Goal: Transaction & Acquisition: Purchase product/service

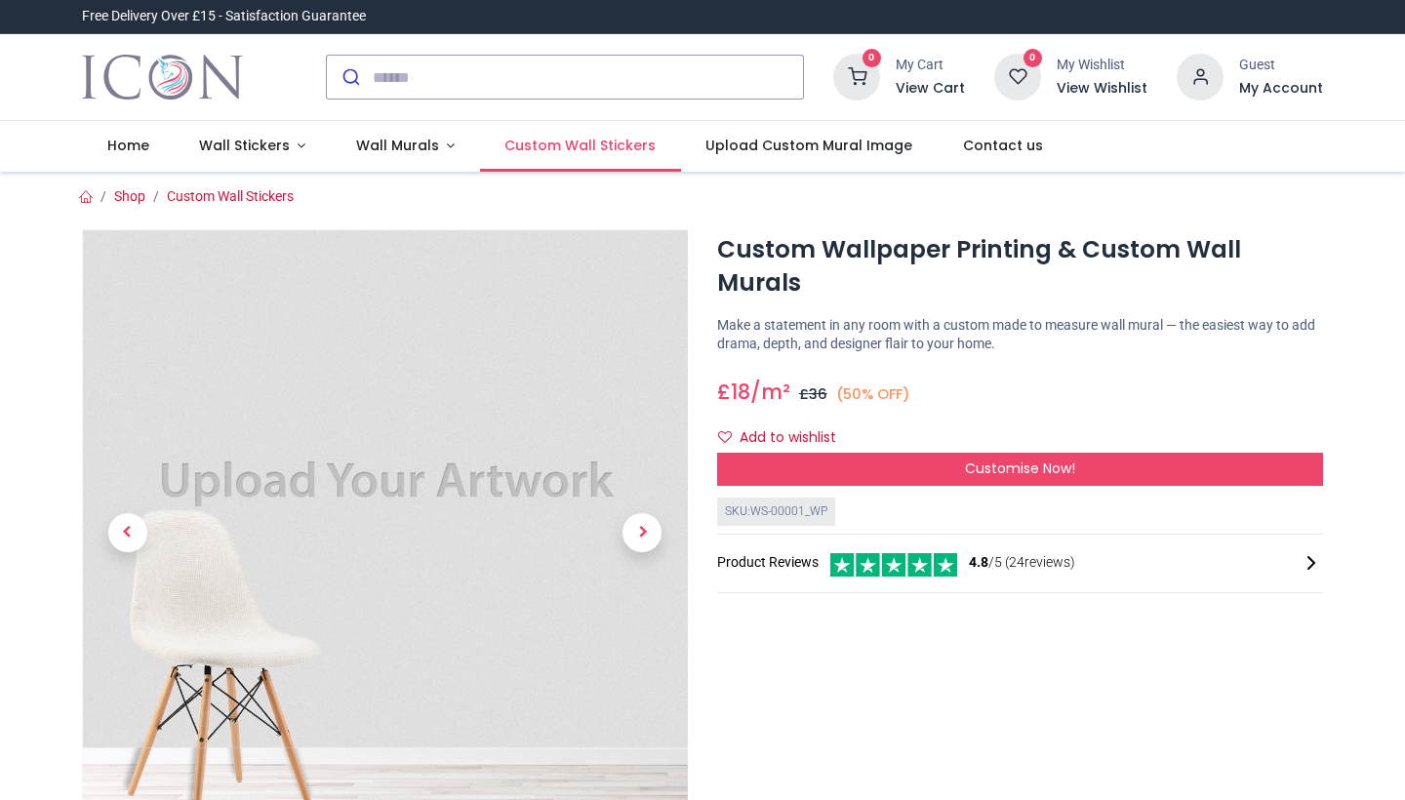
click at [616, 140] on span "Custom Wall Stickers" at bounding box center [579, 146] width 151 height 20
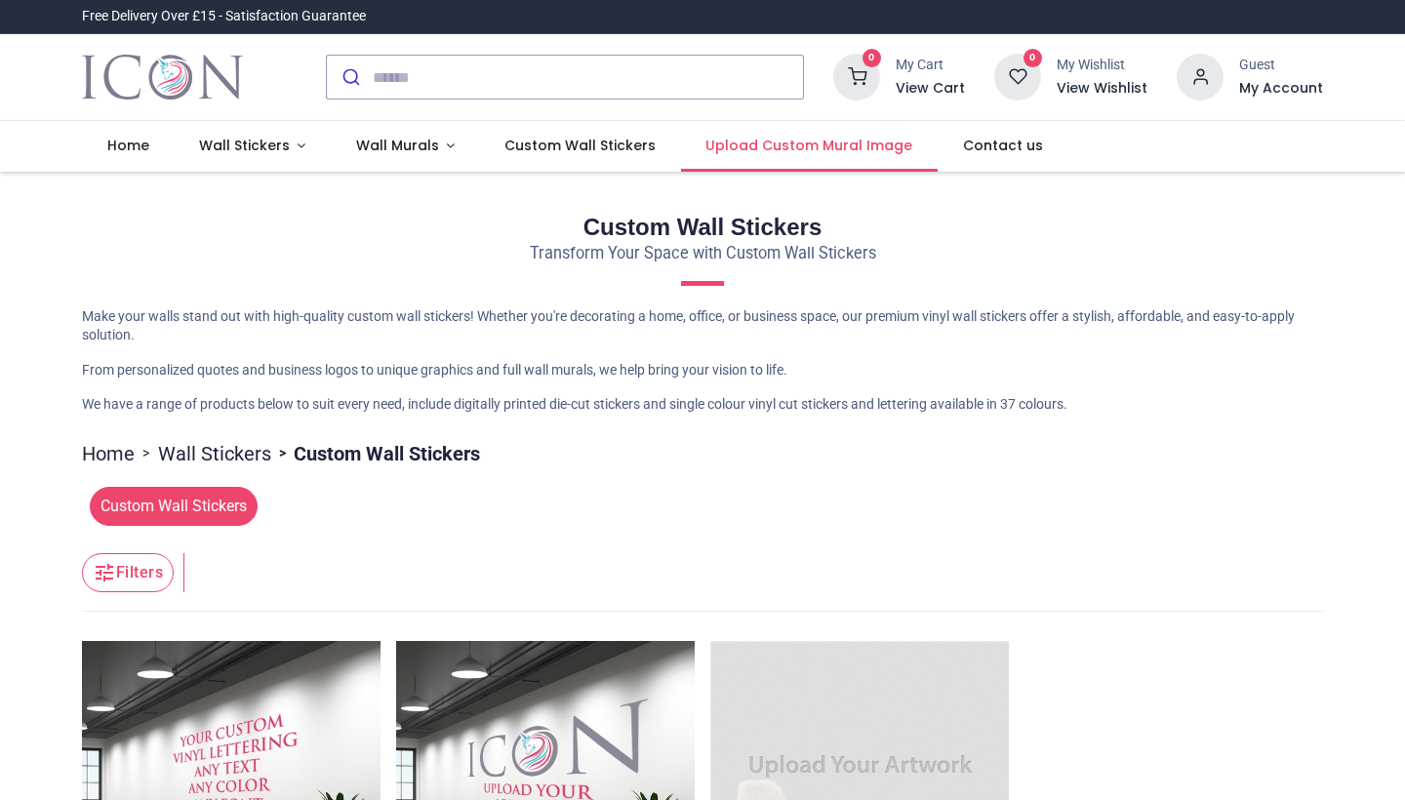
click at [748, 142] on span "Upload Custom Mural Image" at bounding box center [808, 146] width 207 height 20
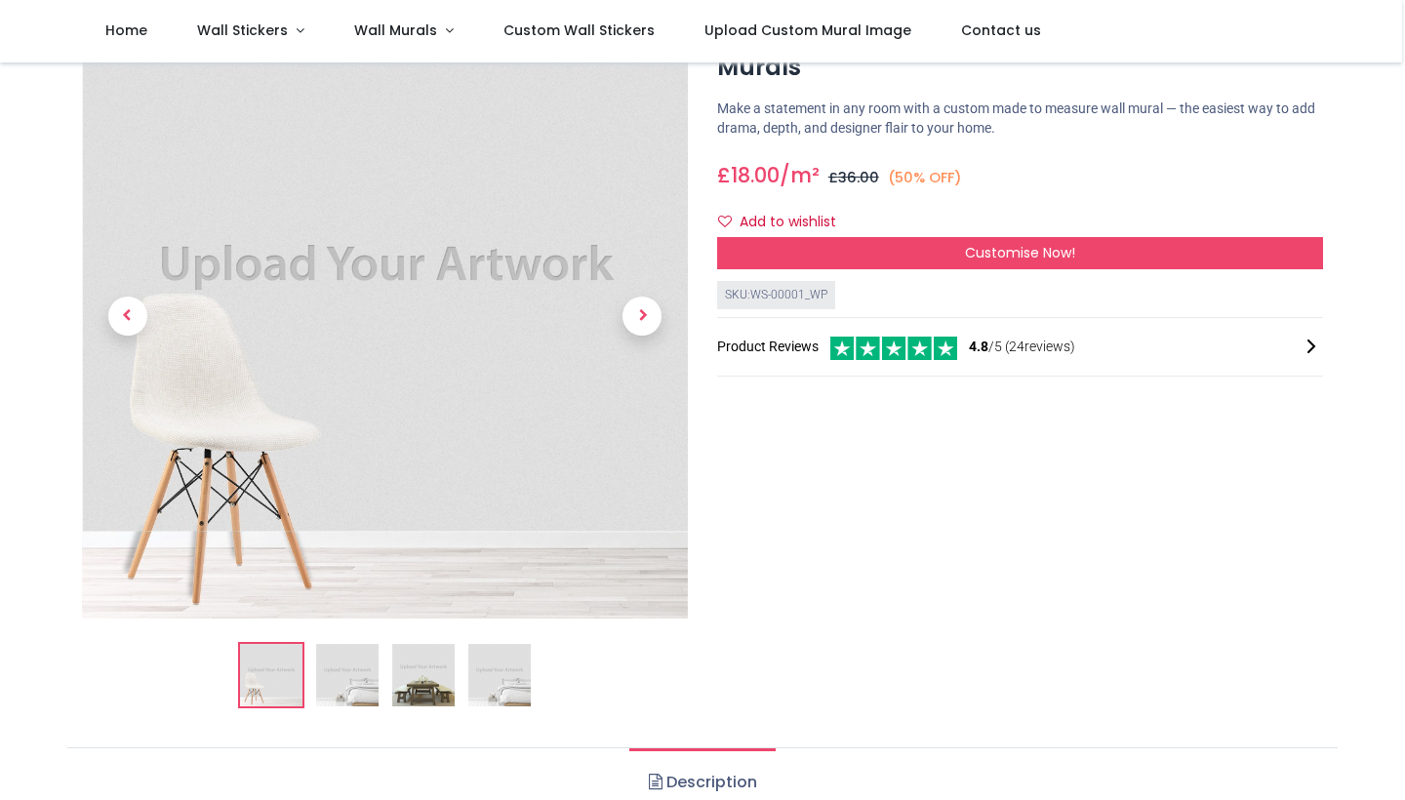
scroll to position [104, 0]
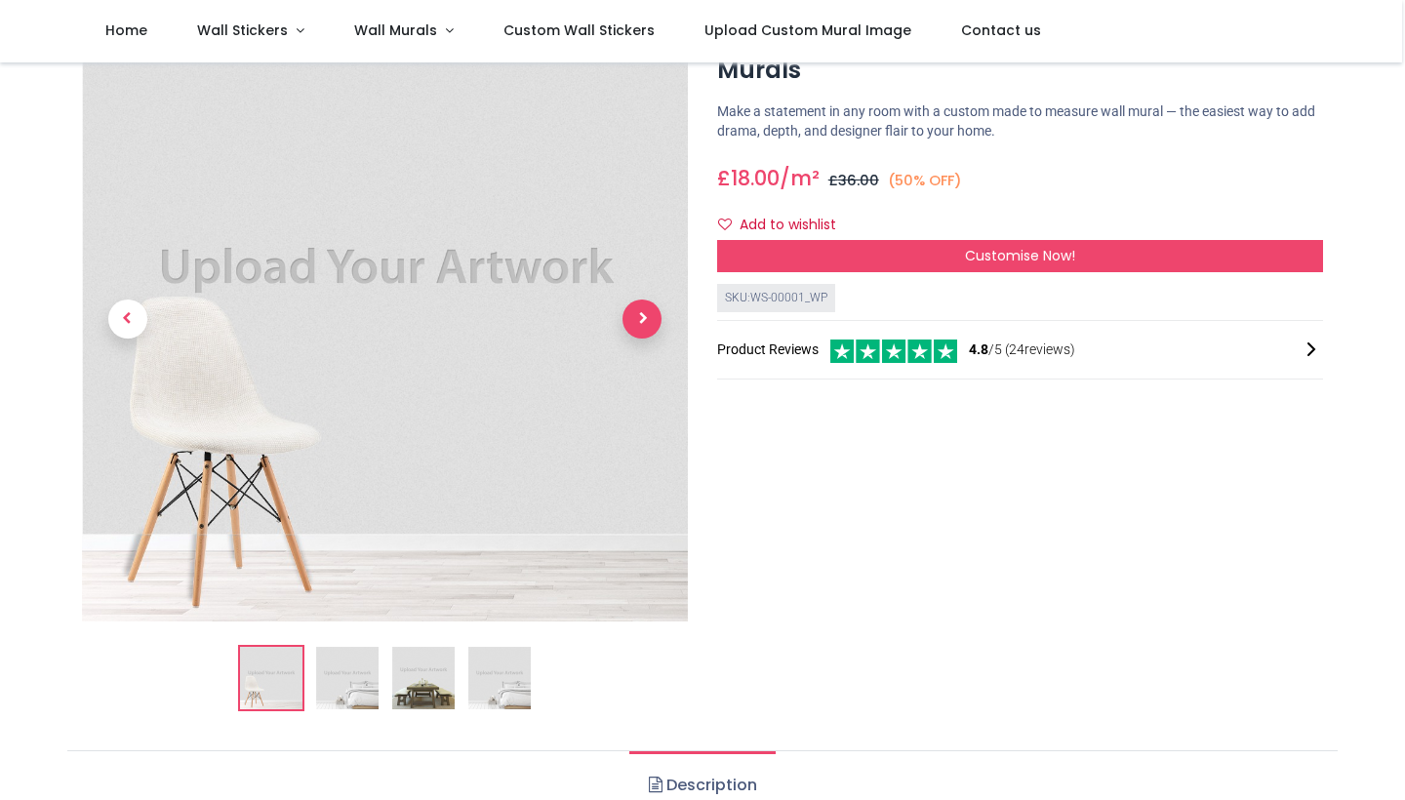
click at [635, 310] on span "Next" at bounding box center [641, 319] width 39 height 39
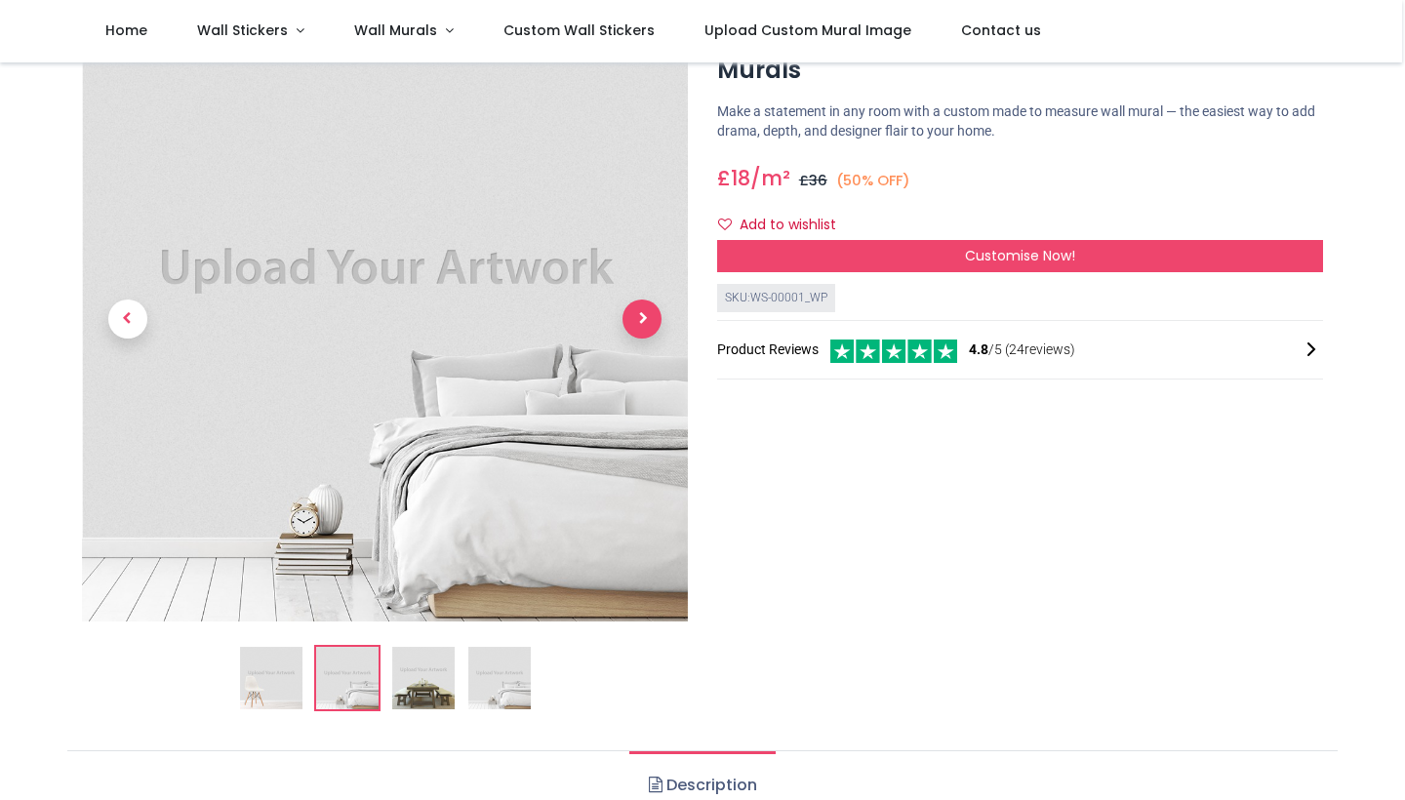
click at [635, 310] on span "Next" at bounding box center [641, 319] width 39 height 39
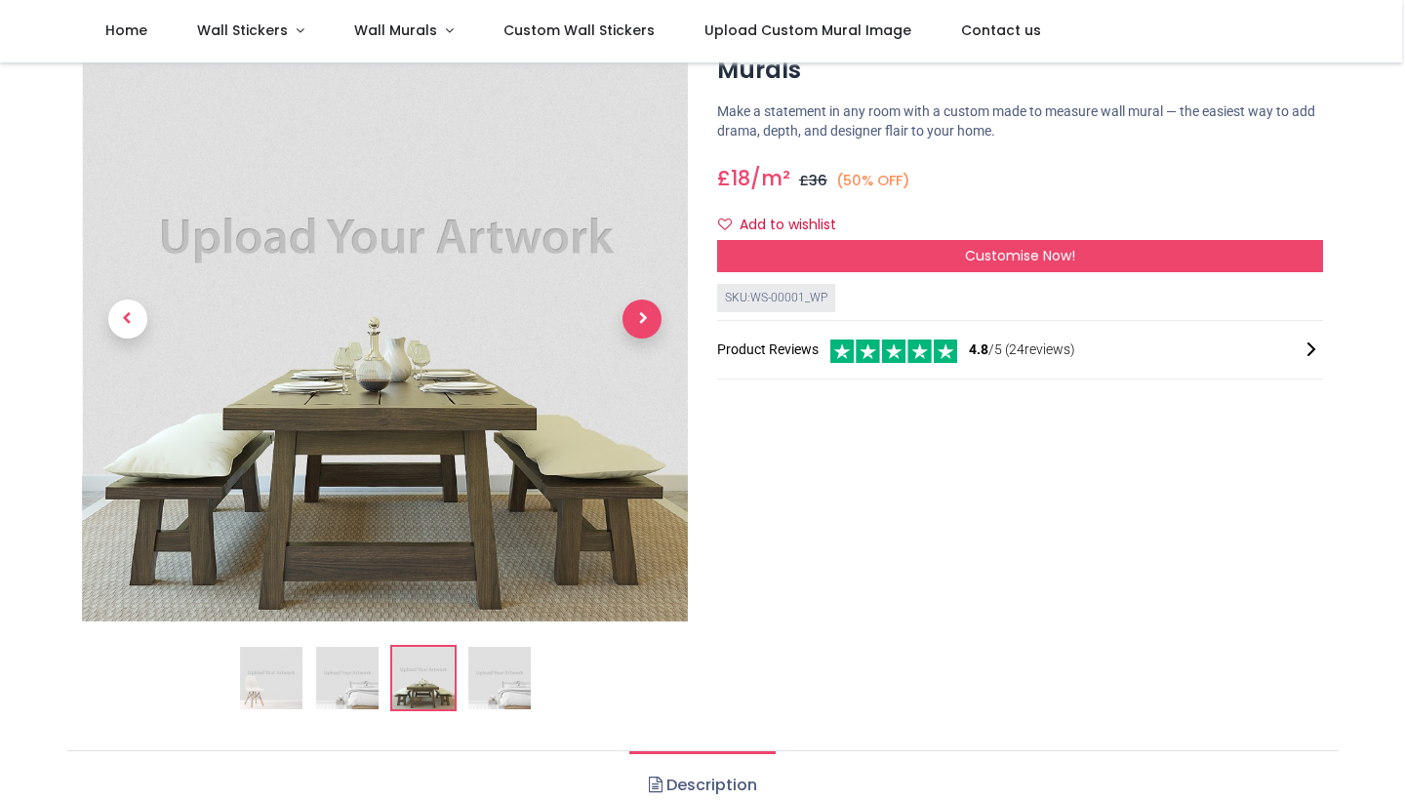
click at [635, 310] on span "Next" at bounding box center [641, 319] width 39 height 39
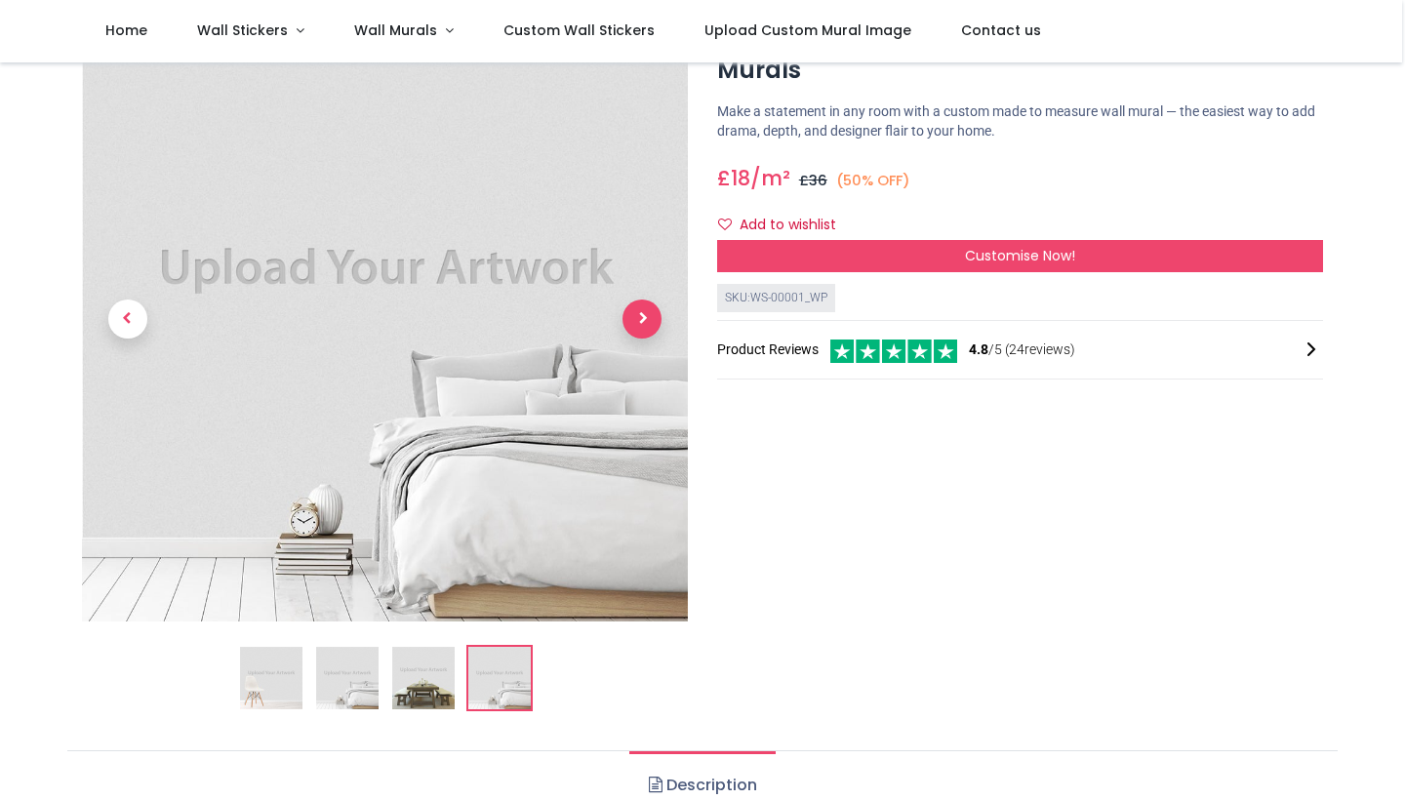
click at [635, 310] on span "Next" at bounding box center [641, 319] width 39 height 39
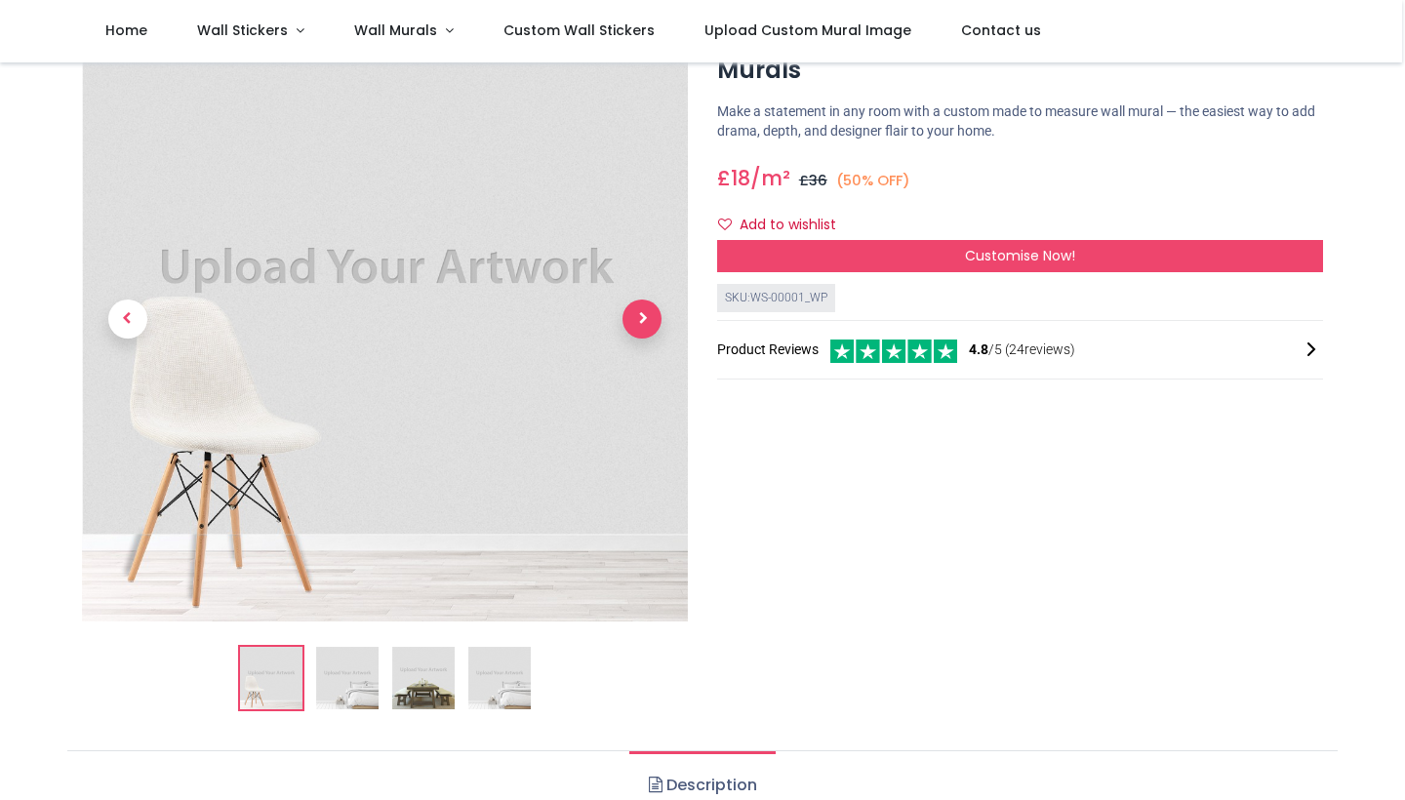
click at [635, 310] on span "Next" at bounding box center [641, 319] width 39 height 39
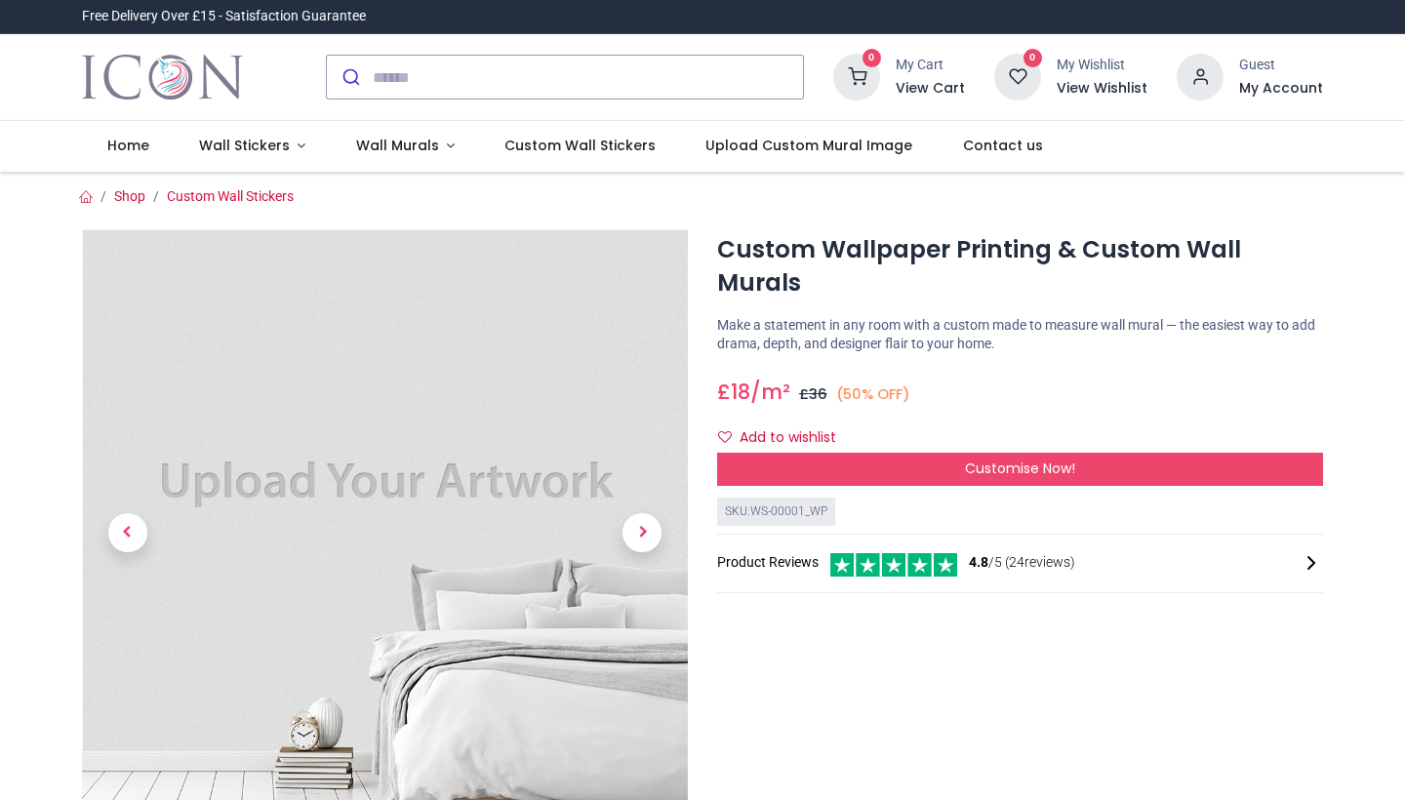
scroll to position [0, 0]
click at [609, 144] on span "Custom Wall Stickers" at bounding box center [579, 146] width 151 height 20
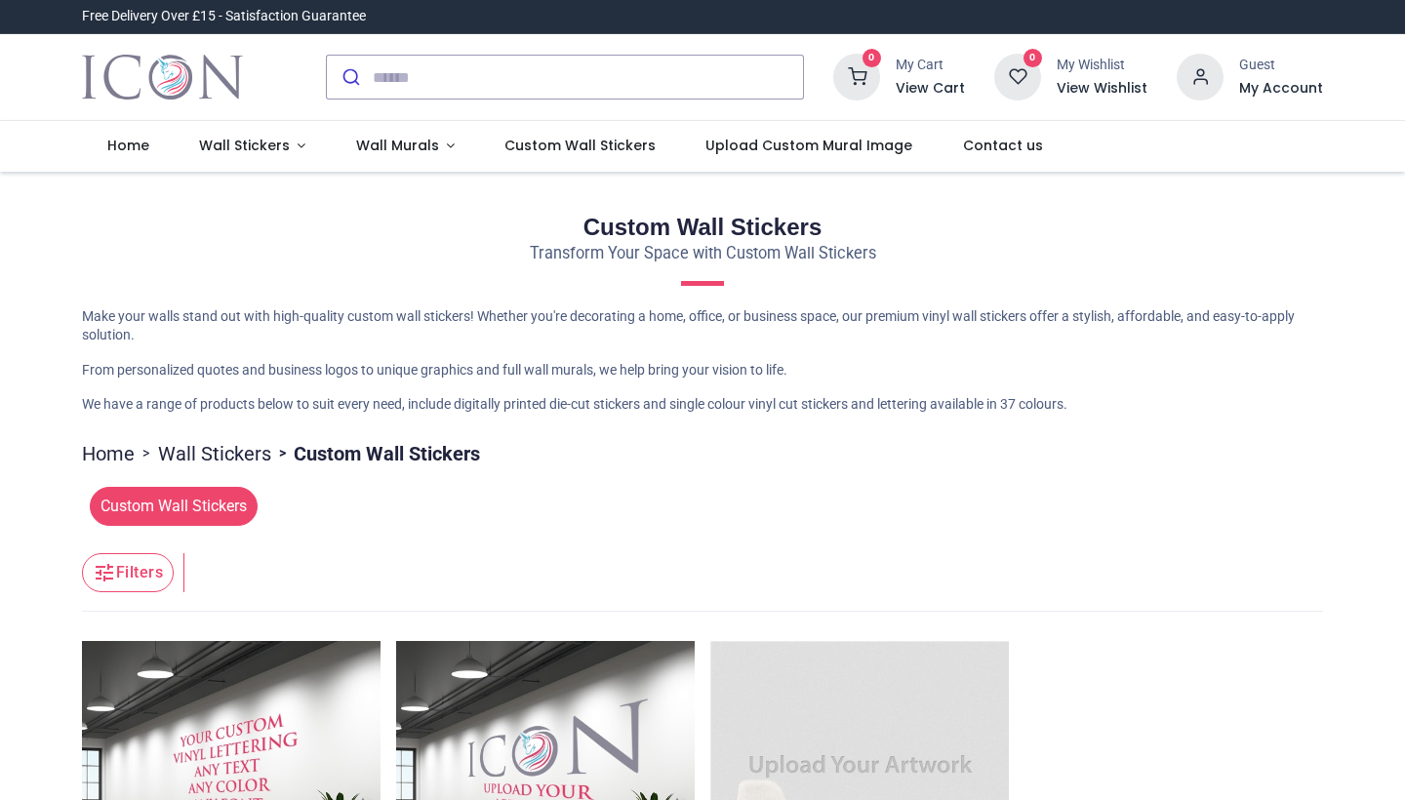
click at [196, 489] on span "Custom Wall Stickers" at bounding box center [174, 506] width 168 height 39
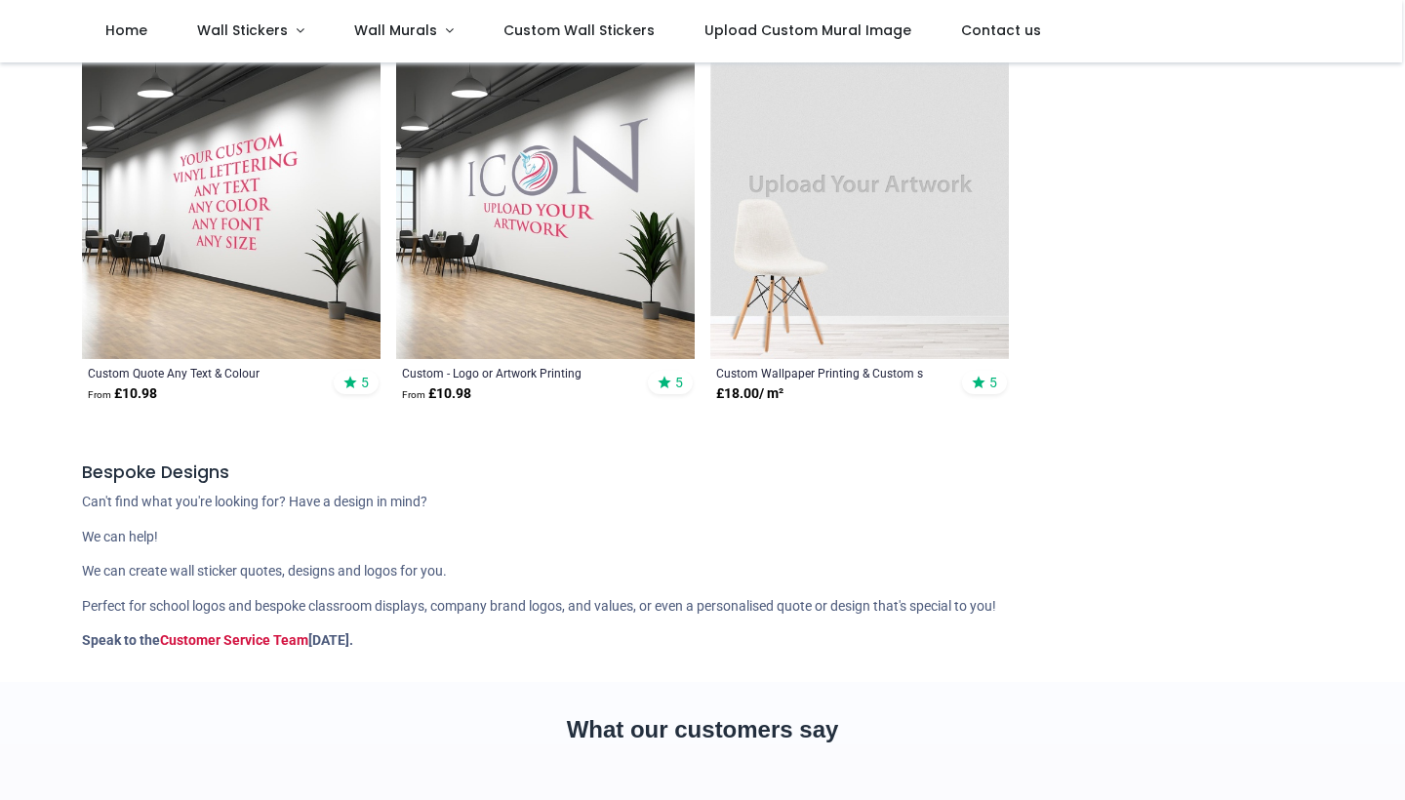
scroll to position [464, 0]
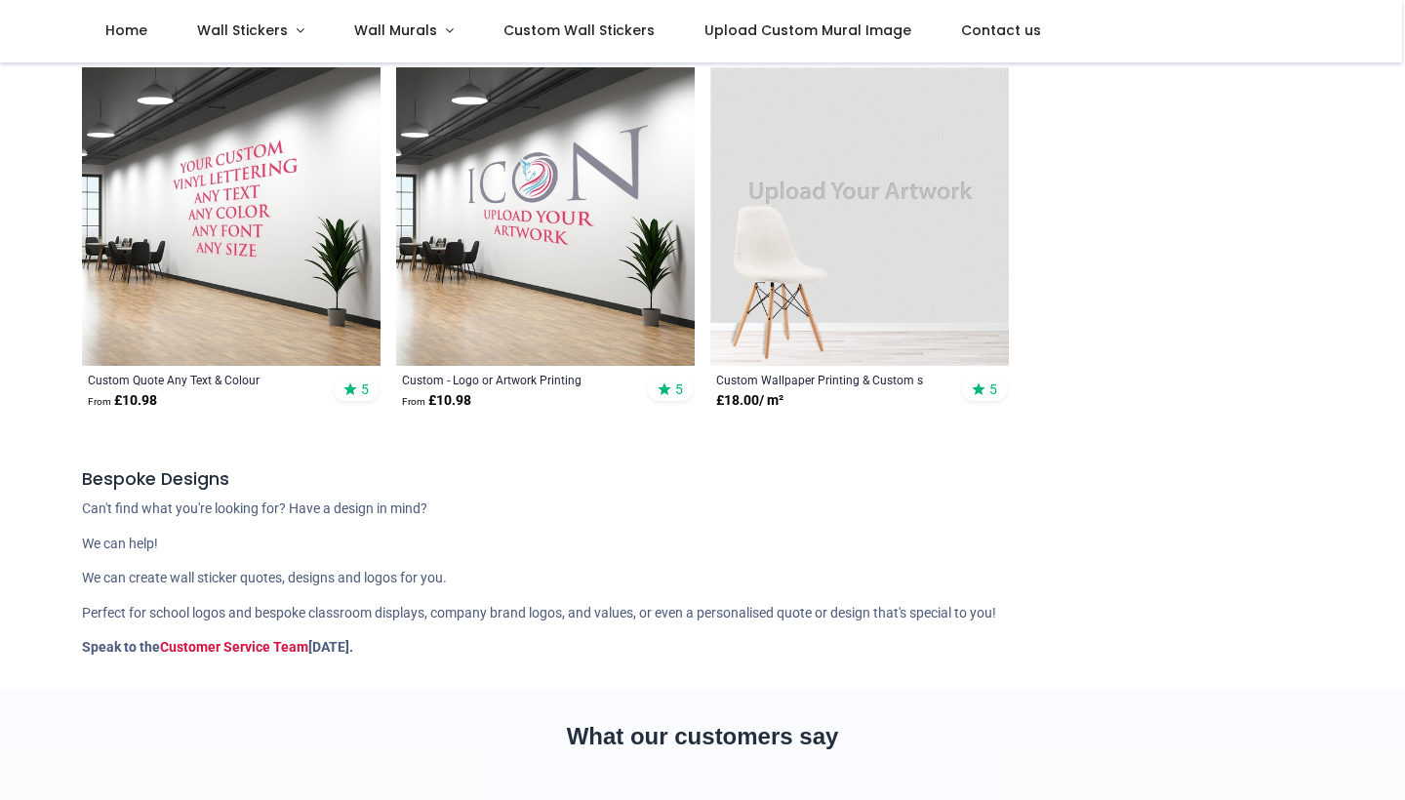
click at [490, 266] on img at bounding box center [545, 216] width 299 height 299
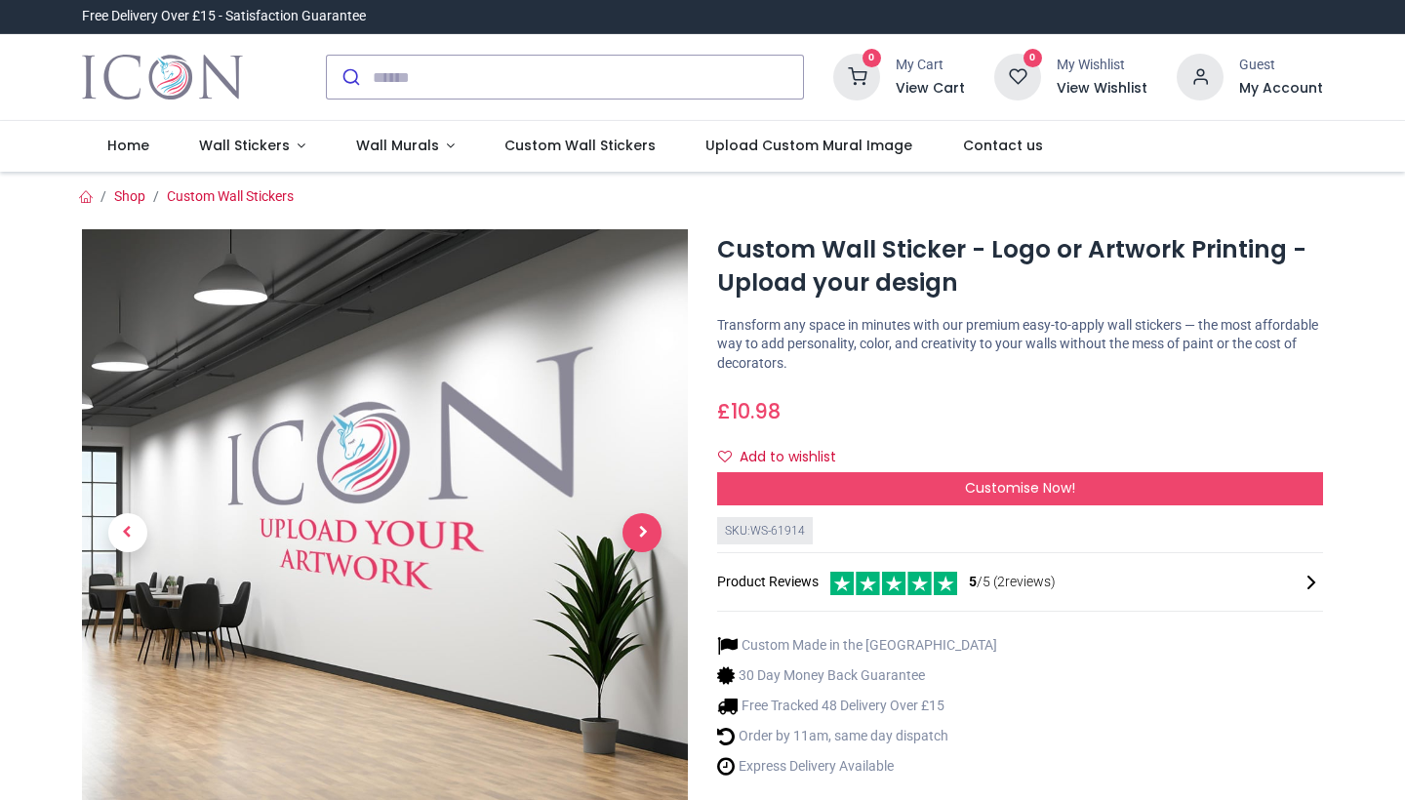
click at [633, 522] on span "Next" at bounding box center [641, 532] width 39 height 39
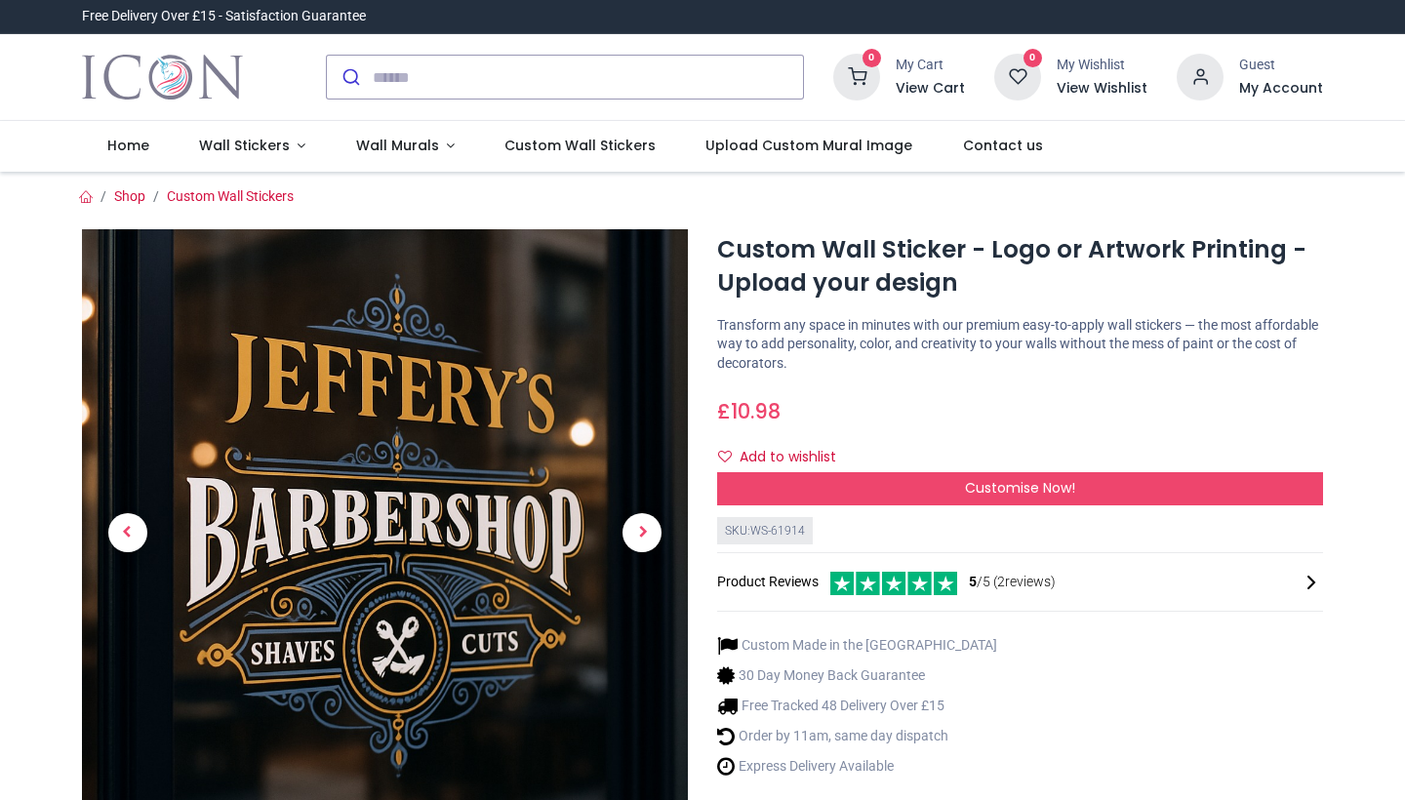
click at [633, 521] on span "Next" at bounding box center [641, 532] width 39 height 39
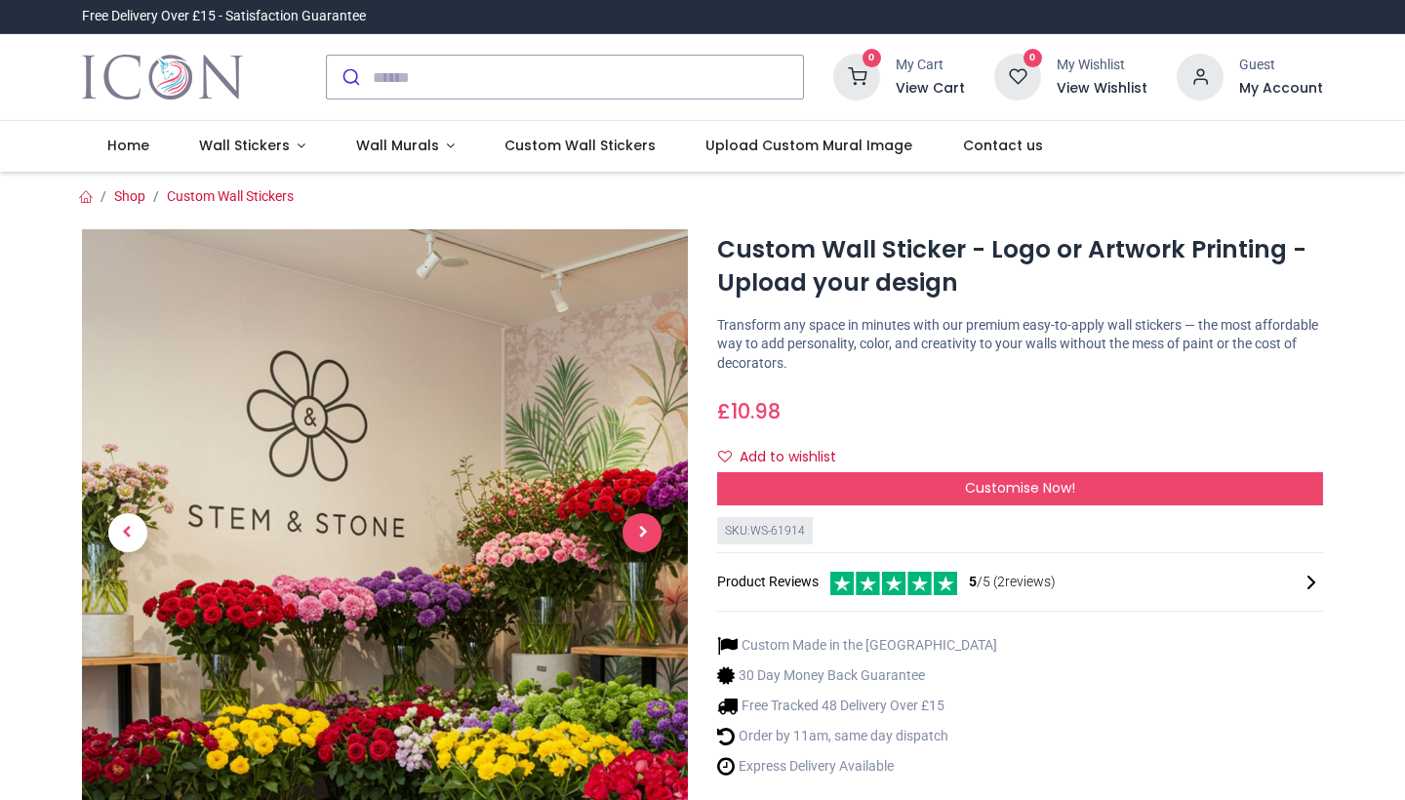
click at [626, 531] on span "Next" at bounding box center [641, 532] width 39 height 39
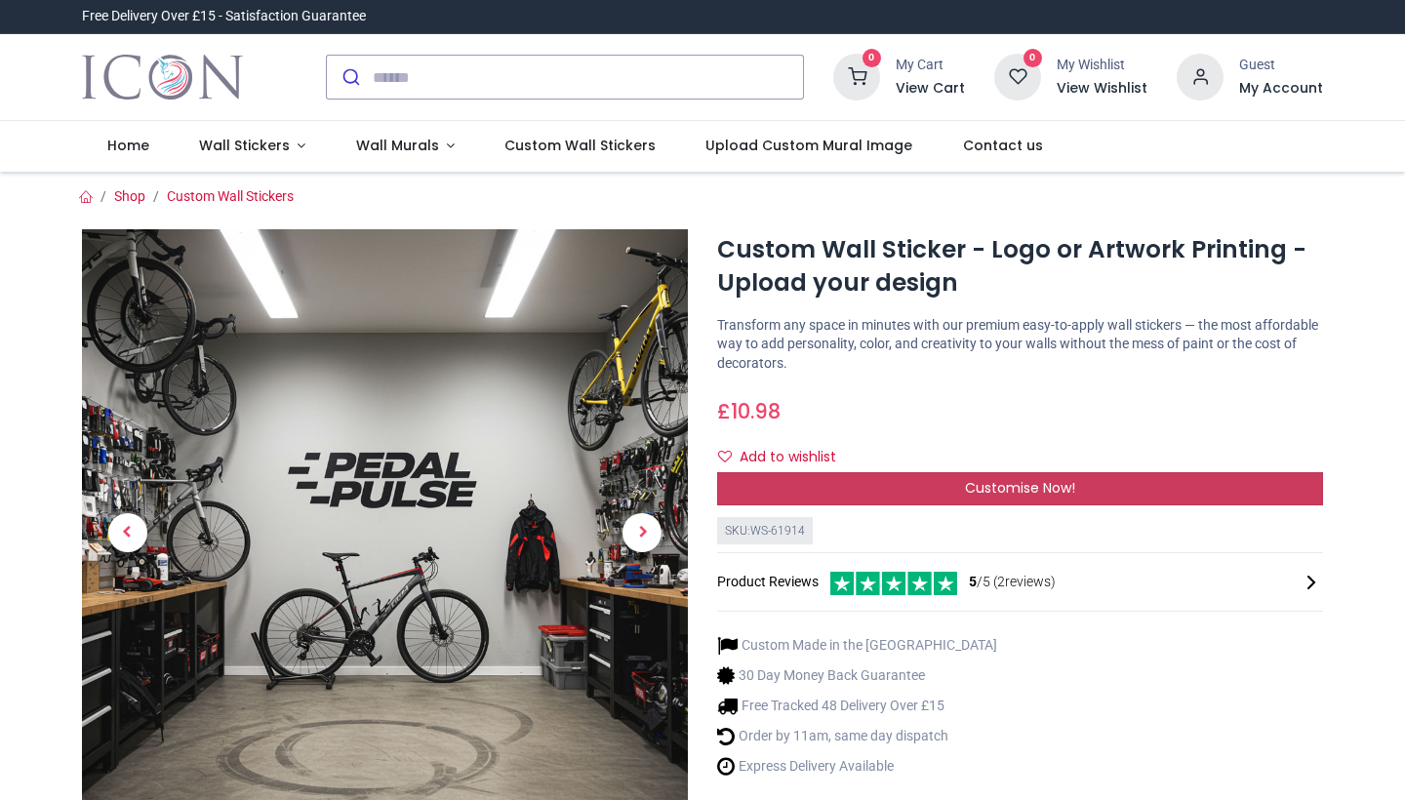
click at [855, 479] on div "Customise Now!" at bounding box center [1020, 488] width 606 height 33
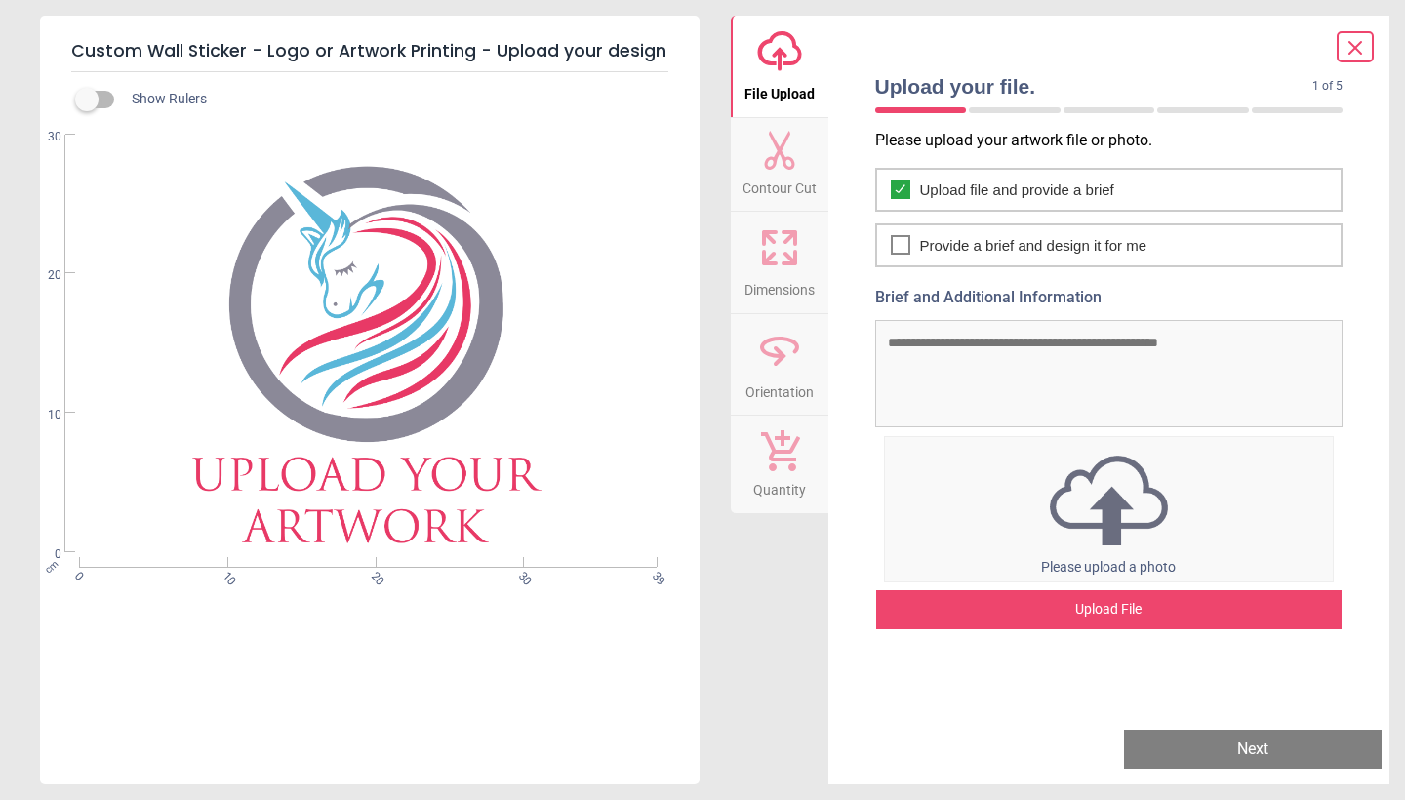
click at [788, 72] on icon "upload-cloud-line" at bounding box center [779, 51] width 47 height 47
click at [1057, 624] on div "Upload File" at bounding box center [1109, 609] width 466 height 39
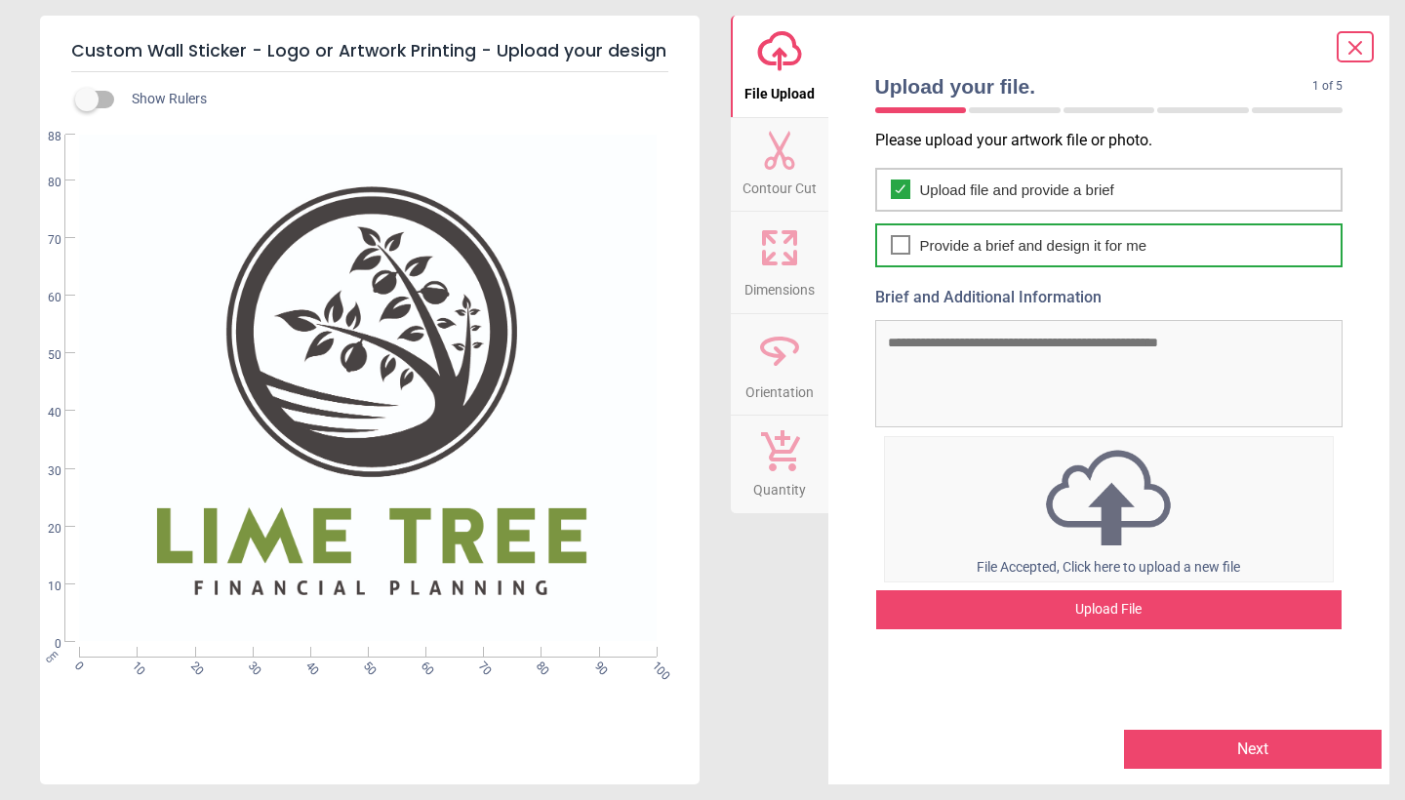
click at [912, 250] on div "Provide a brief and design it for me" at bounding box center [1109, 245] width 468 height 44
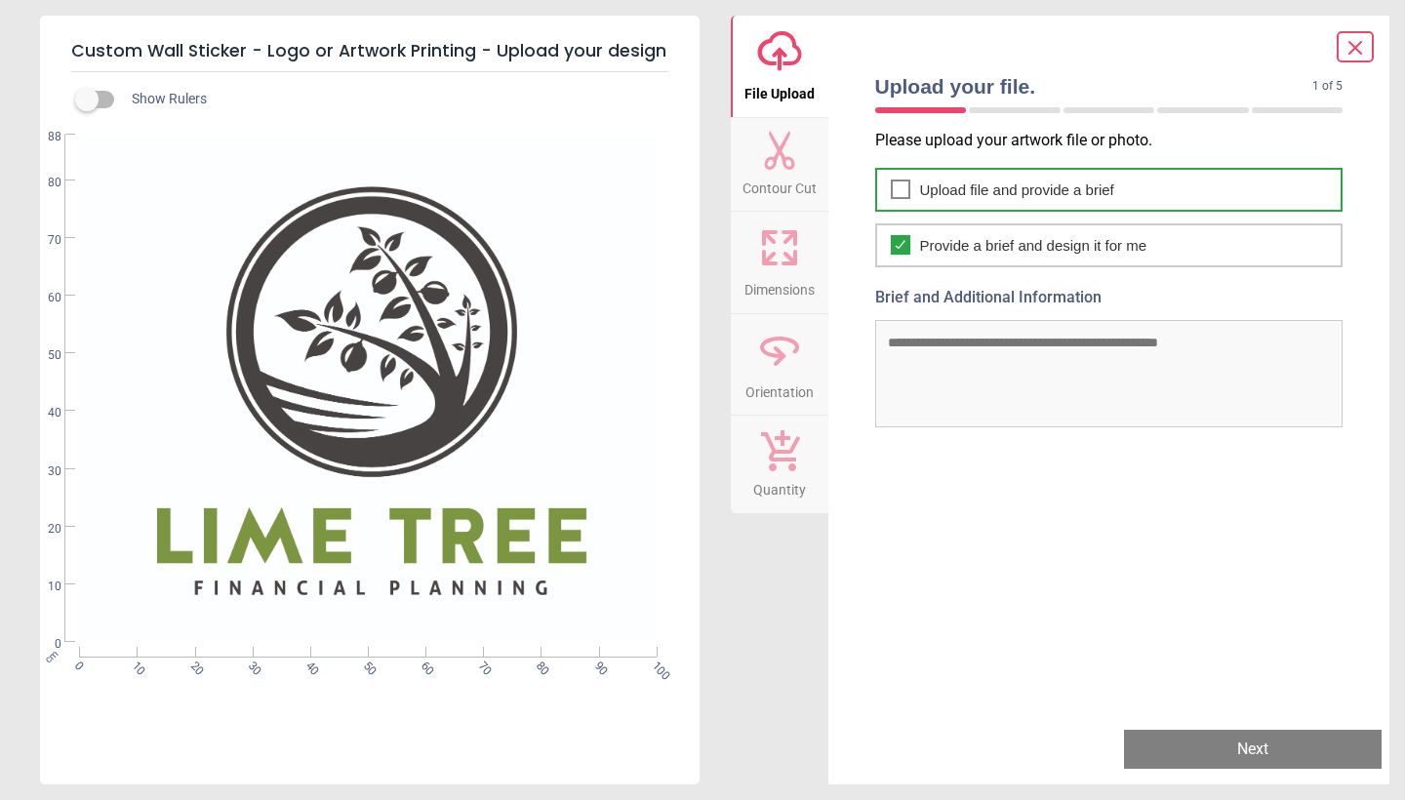
click at [900, 183] on icon at bounding box center [901, 189] width 16 height 23
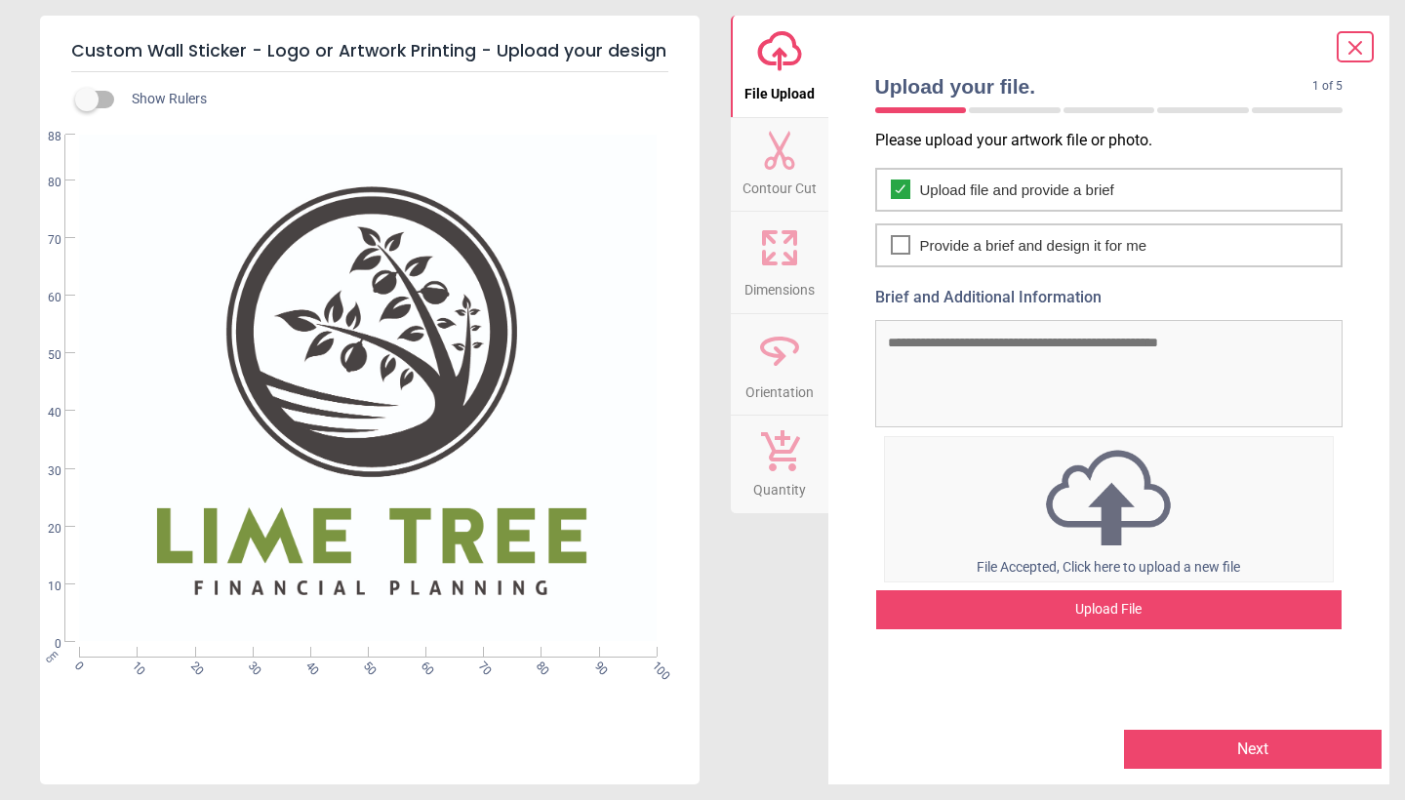
click at [1221, 754] on button "Next" at bounding box center [1253, 749] width 258 height 39
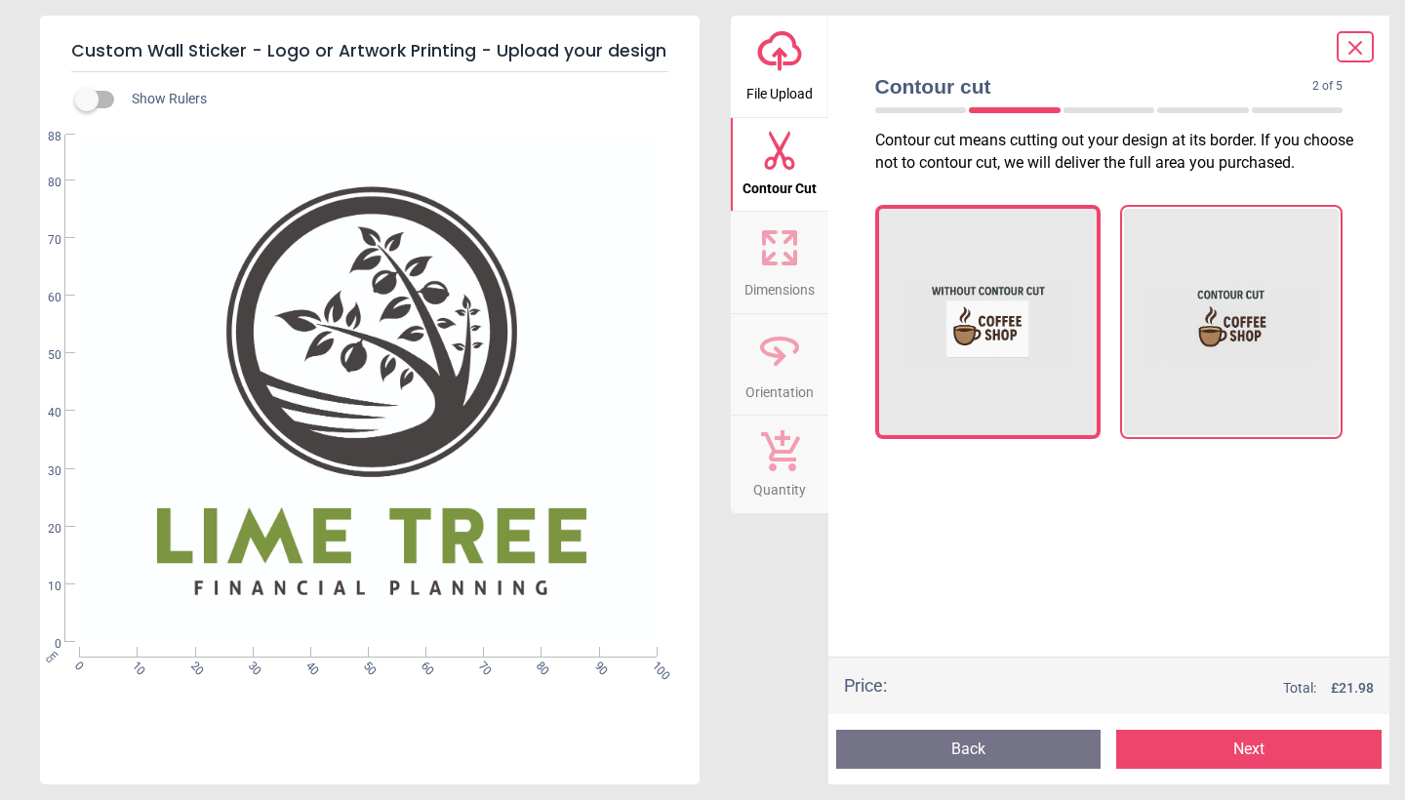
click at [1268, 420] on img at bounding box center [1231, 321] width 169 height 195
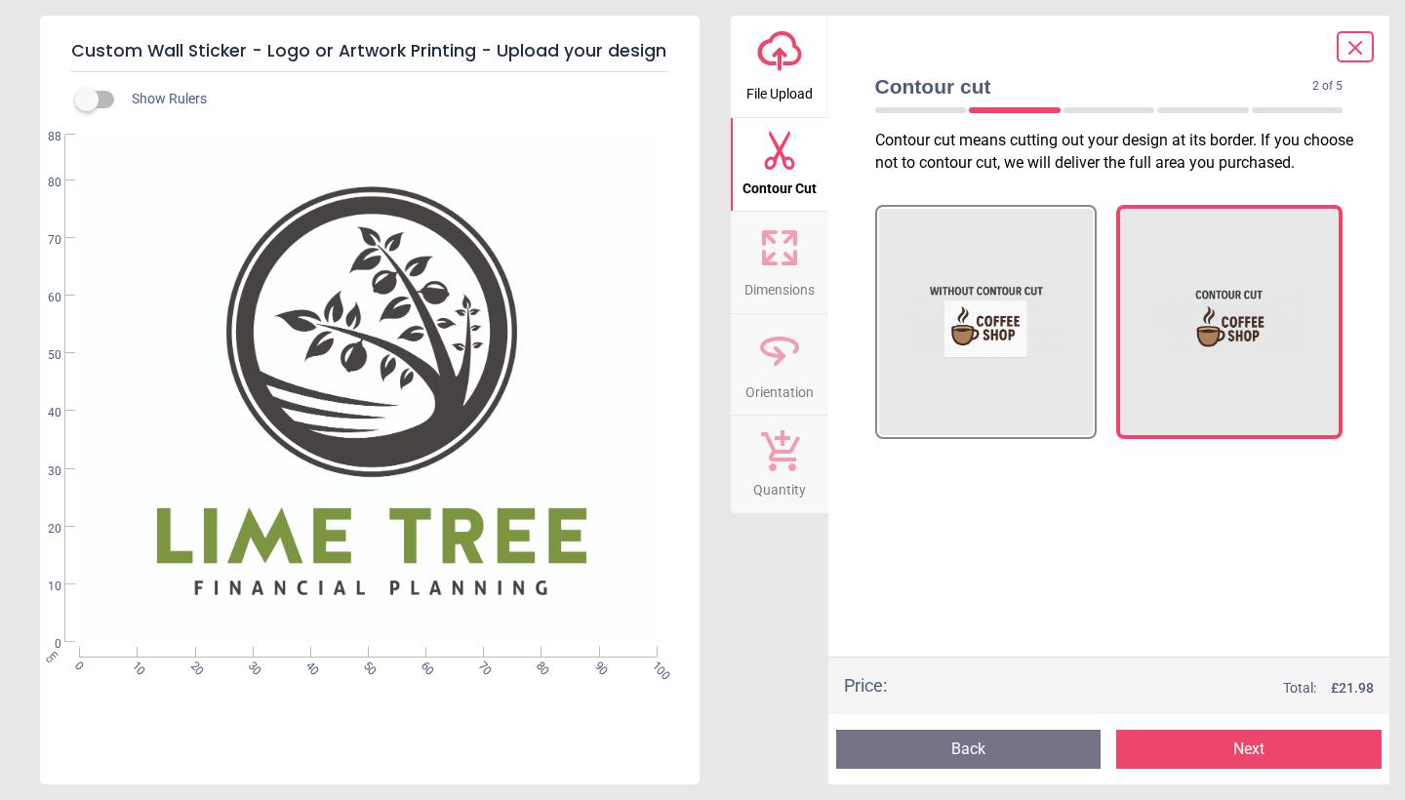
click at [1239, 749] on button "Next" at bounding box center [1248, 749] width 265 height 39
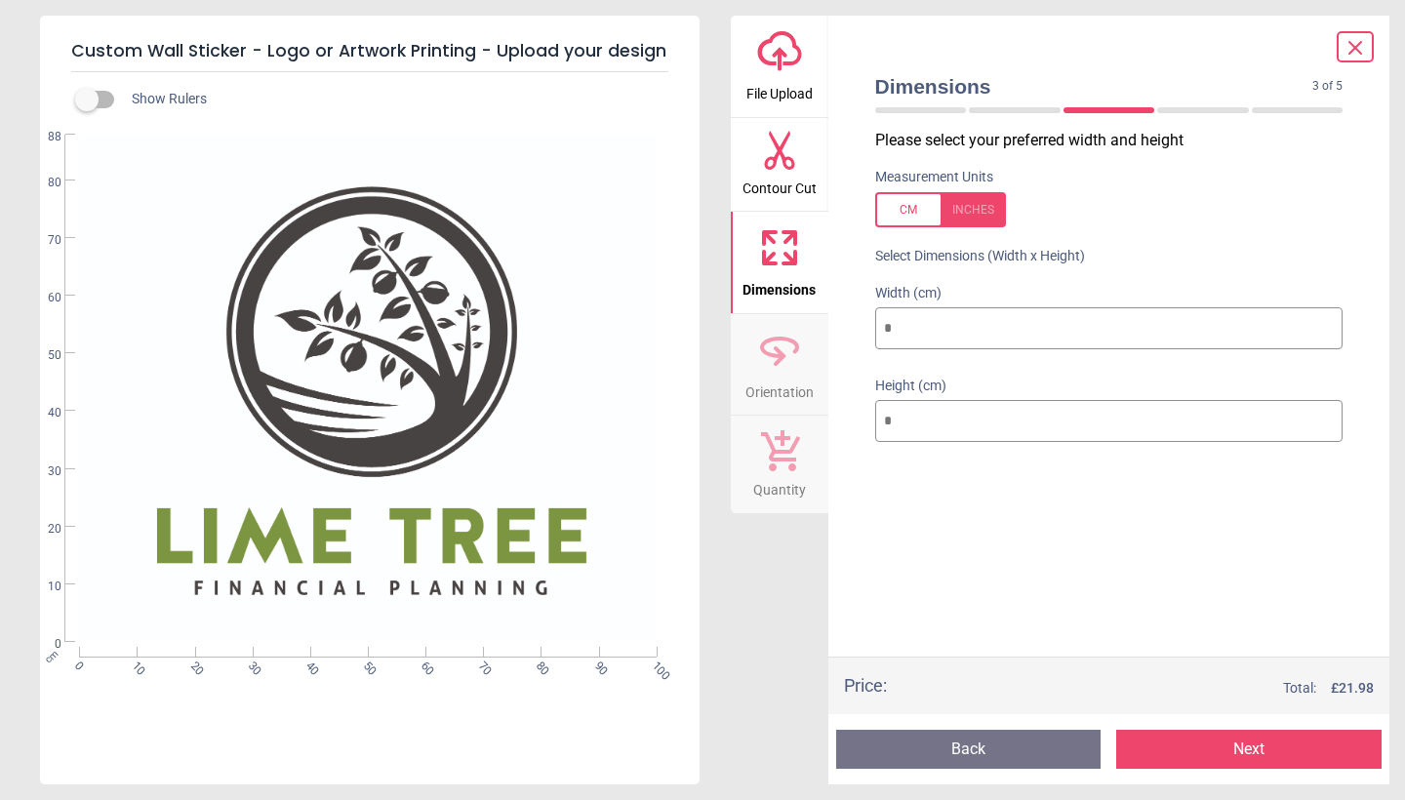
click at [1237, 747] on button "Next" at bounding box center [1248, 749] width 265 height 39
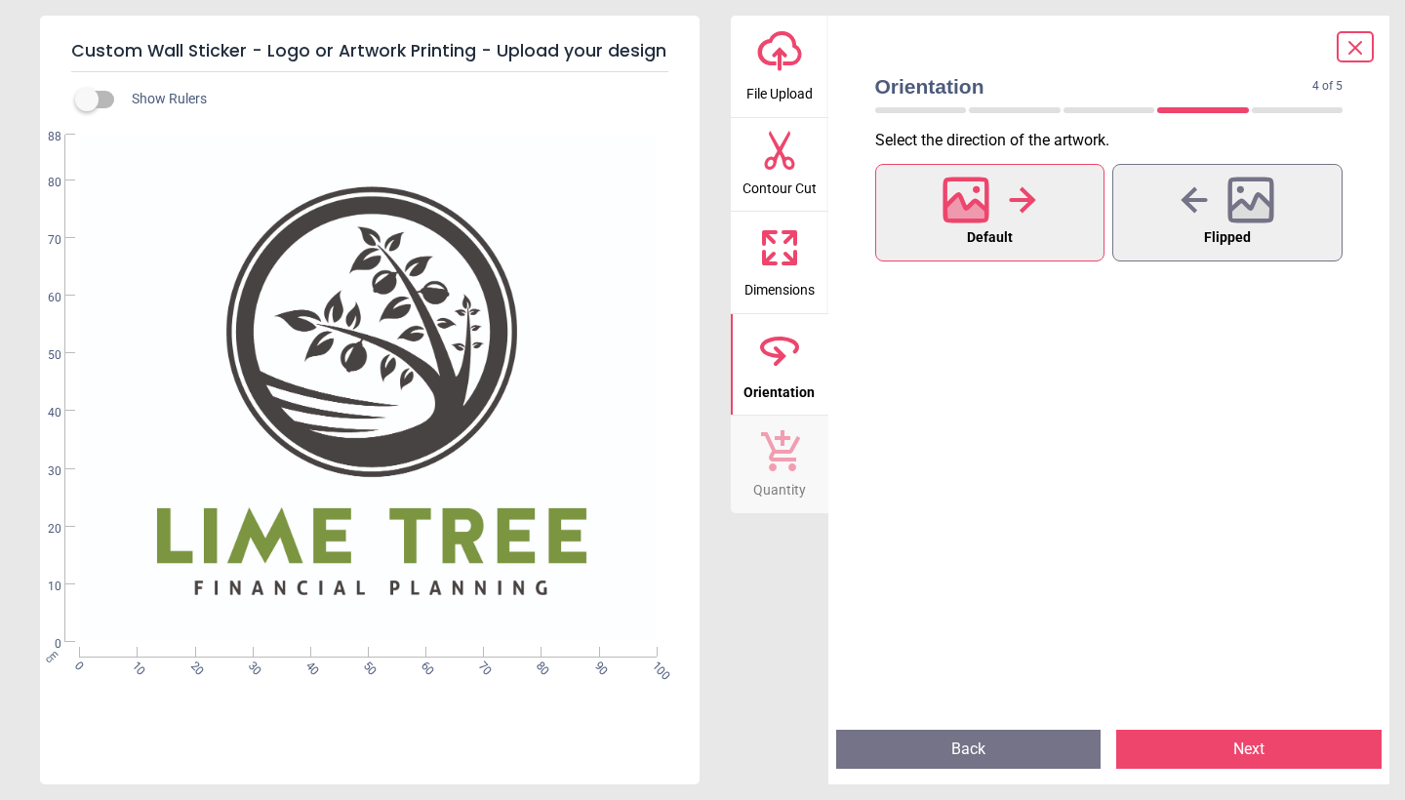
click at [1237, 747] on button "Next" at bounding box center [1248, 749] width 265 height 39
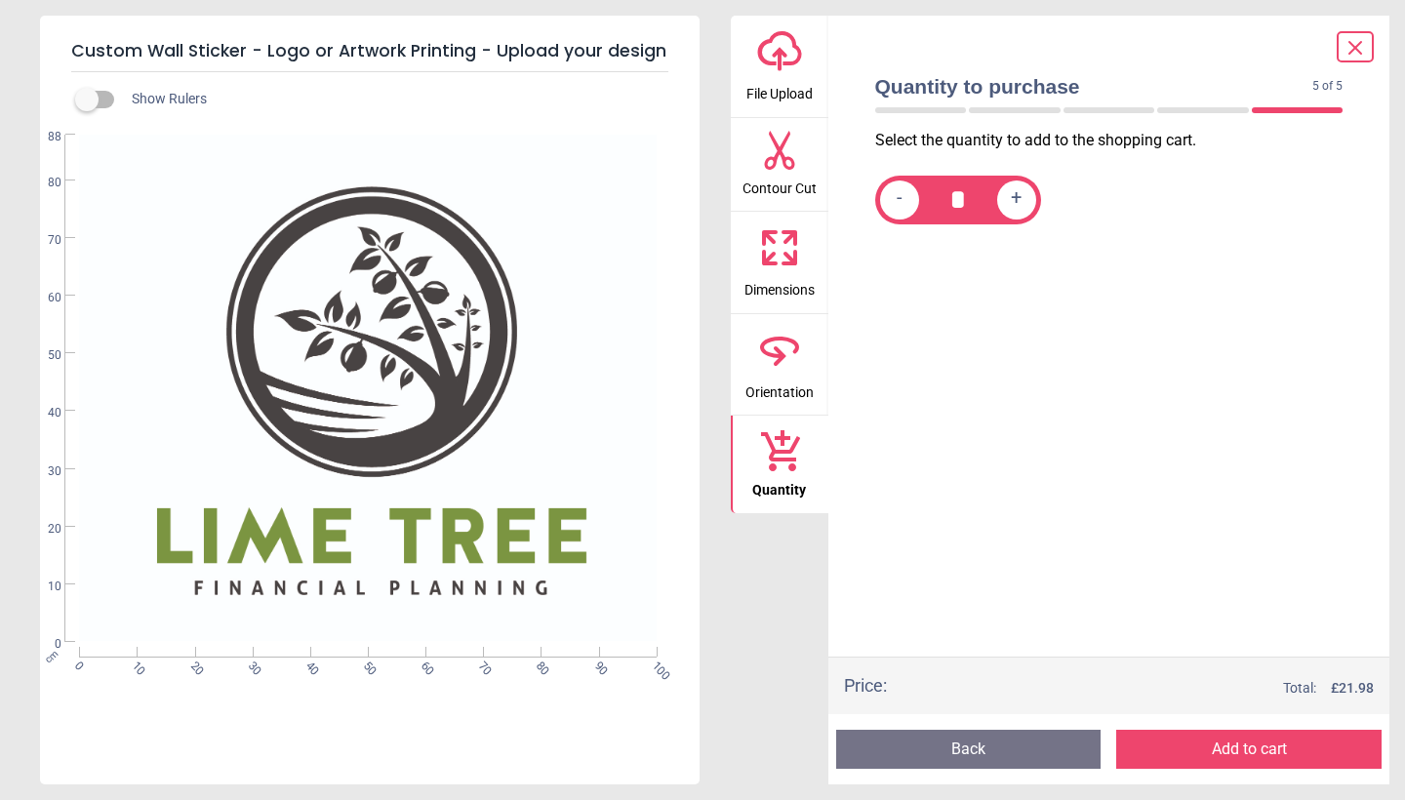
click at [1237, 747] on button "Add to cart" at bounding box center [1248, 749] width 265 height 39
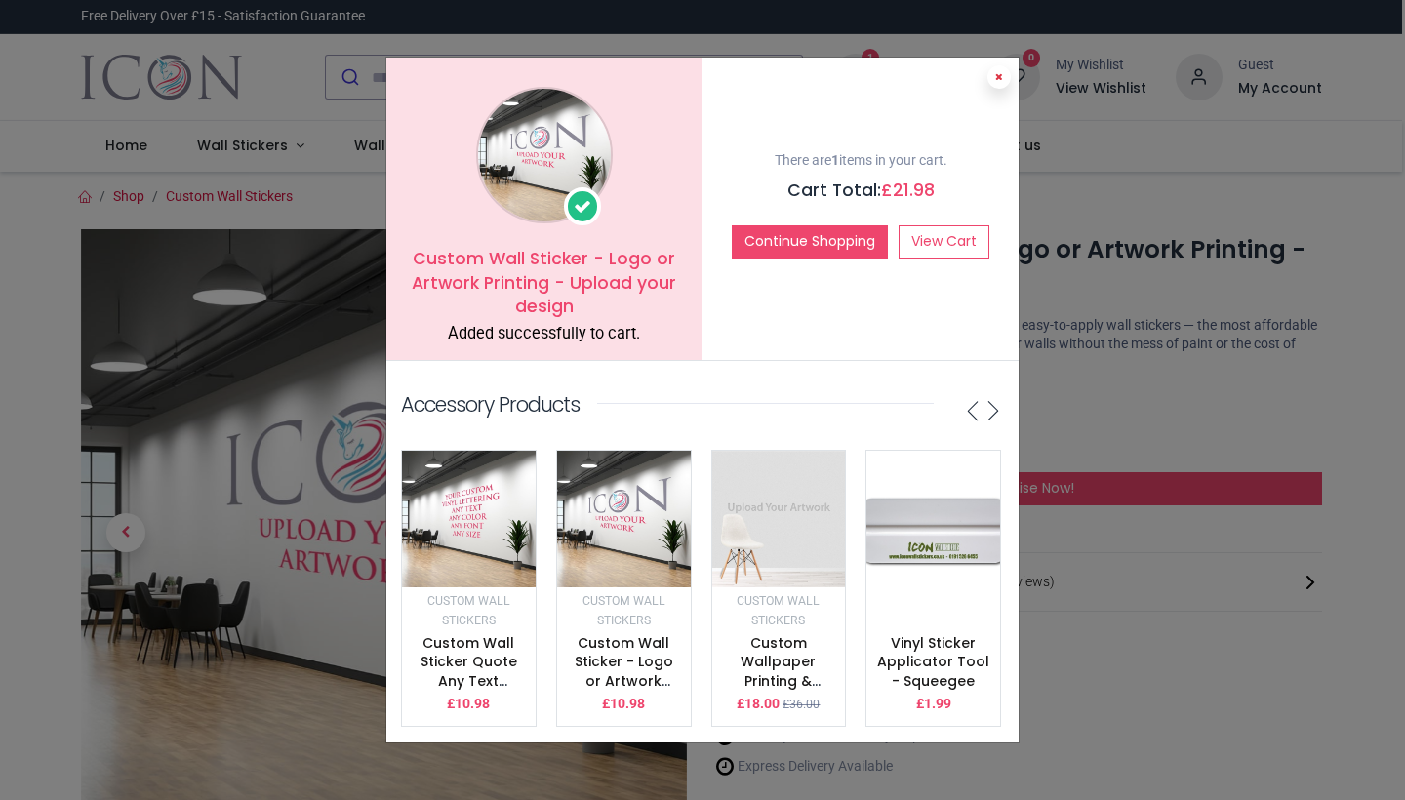
click at [1000, 82] on icon at bounding box center [999, 77] width 8 height 10
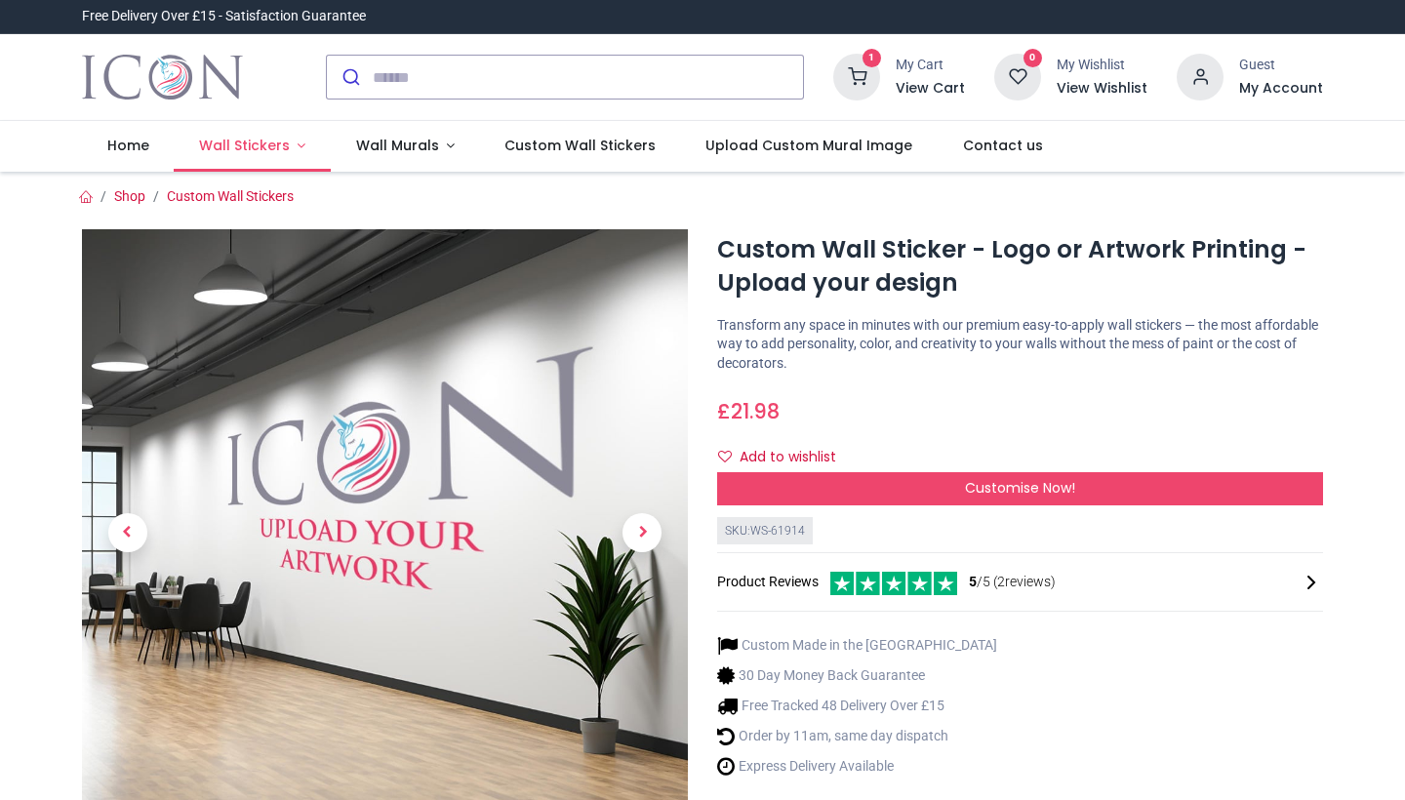
click at [259, 153] on span "Wall Stickers" at bounding box center [244, 146] width 91 height 20
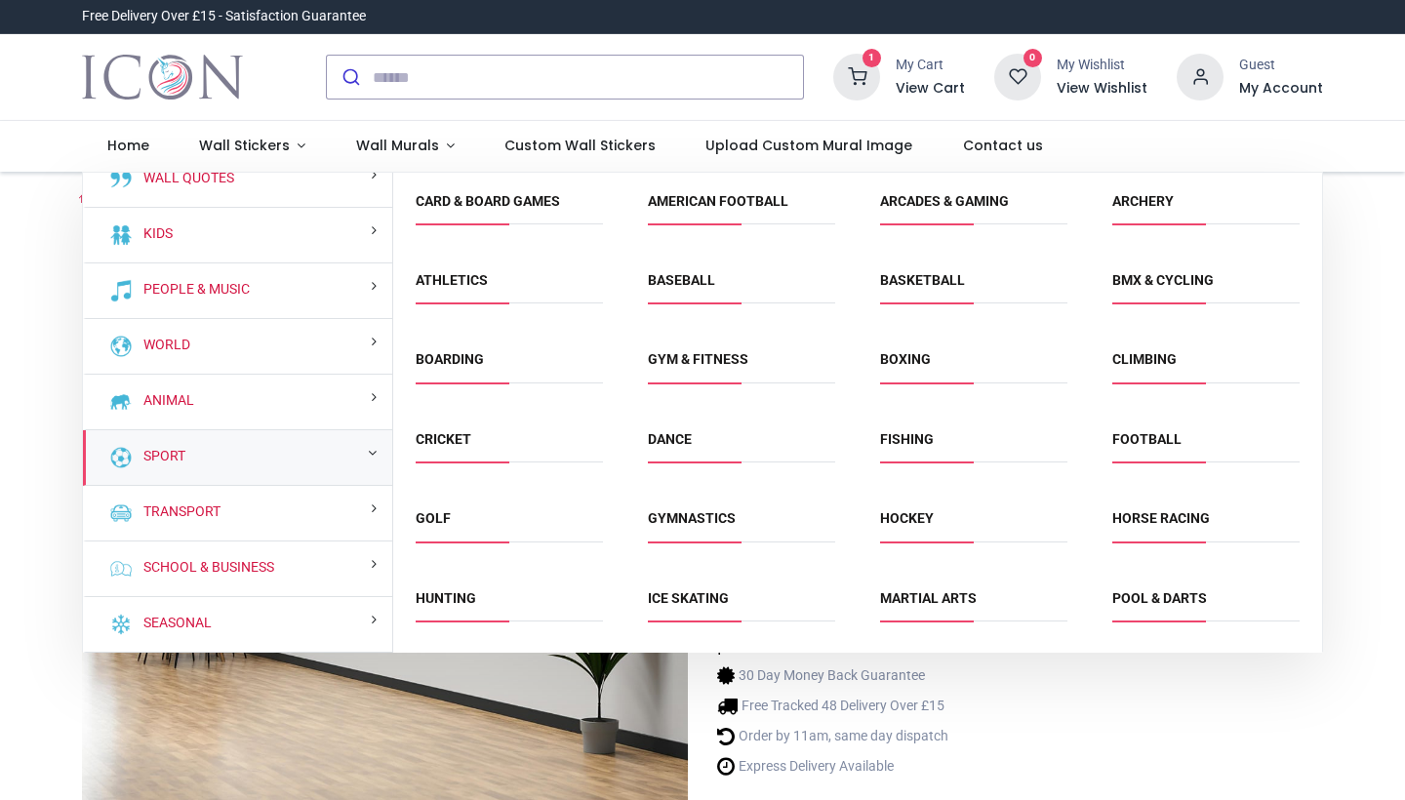
scroll to position [76, 0]
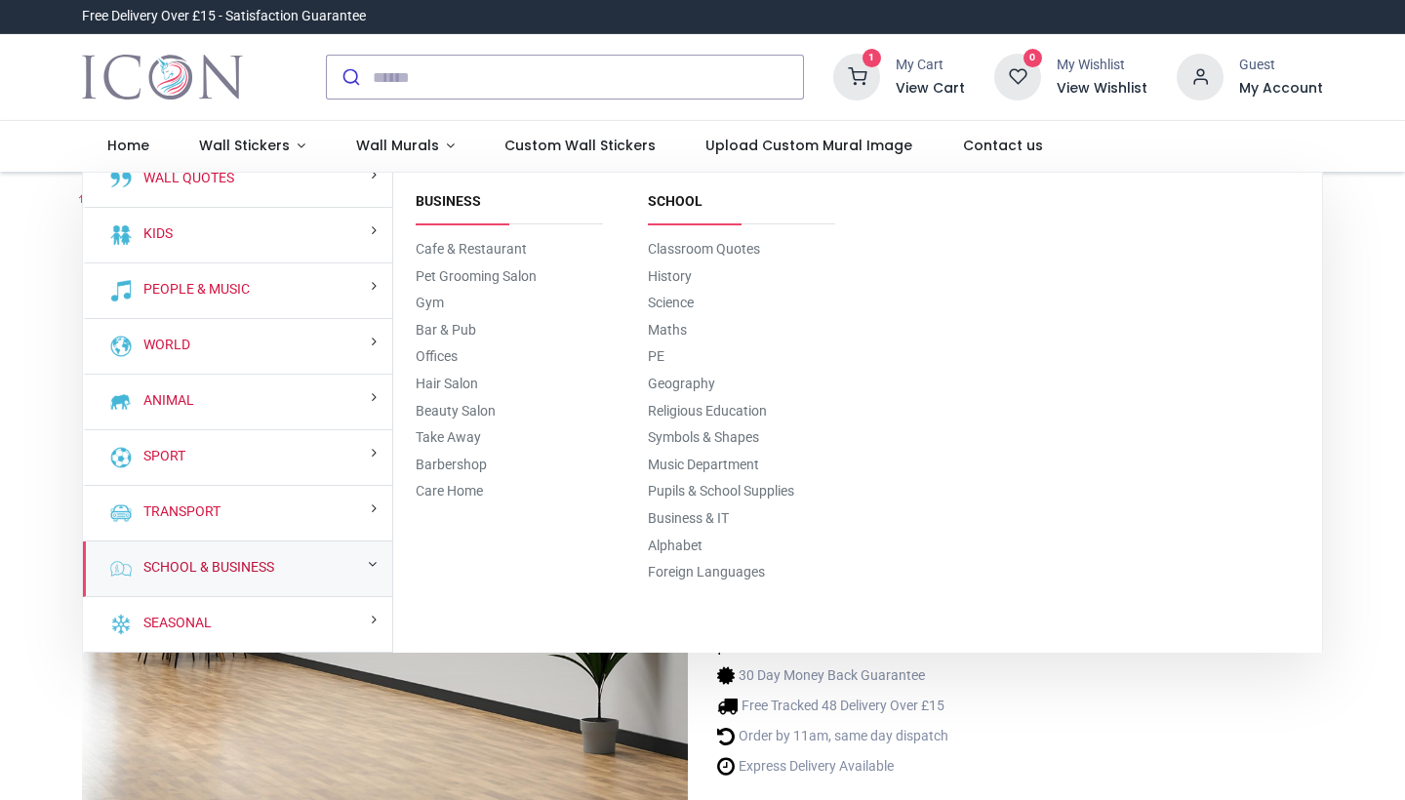
click at [240, 563] on link "School & Business" at bounding box center [205, 568] width 139 height 20
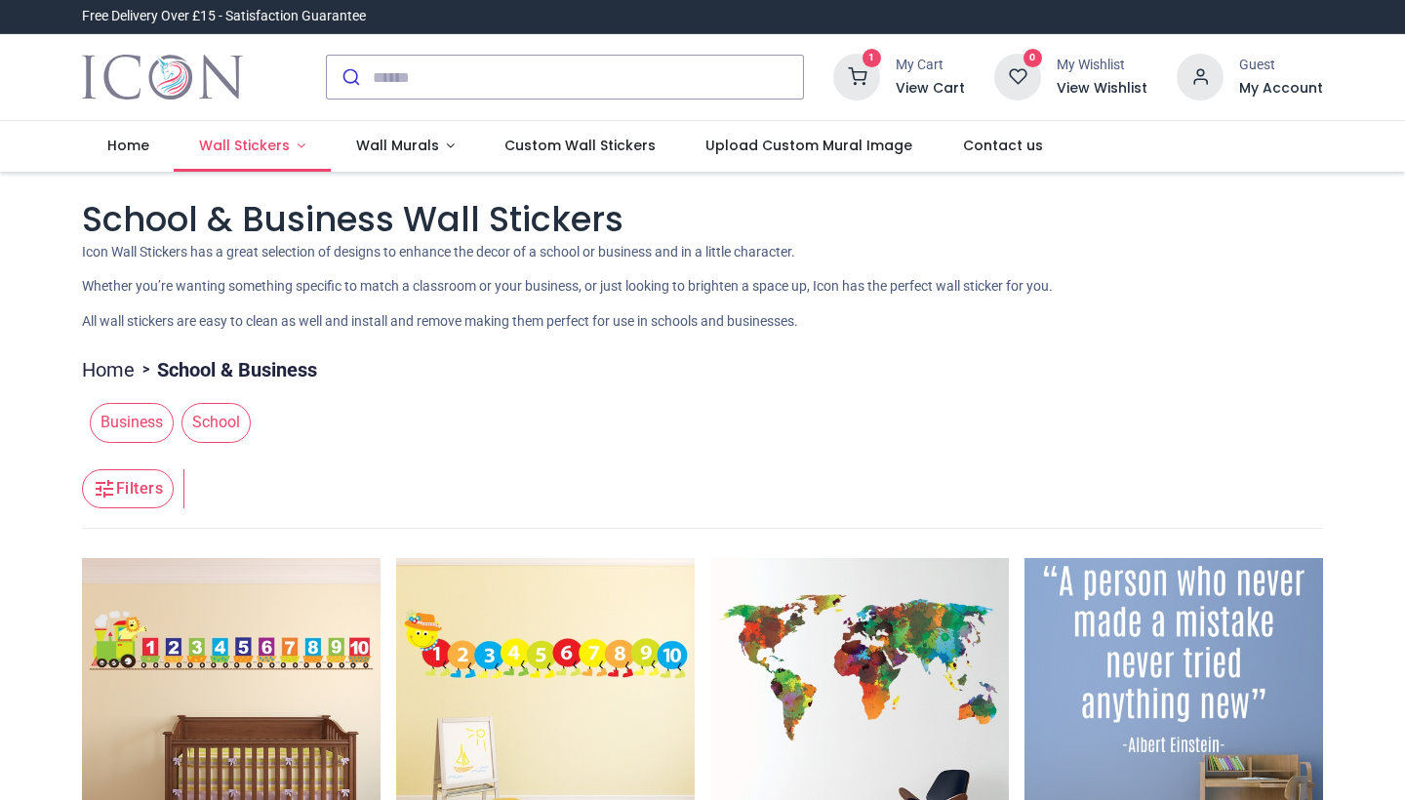
click at [246, 151] on span "Wall Stickers" at bounding box center [244, 146] width 91 height 20
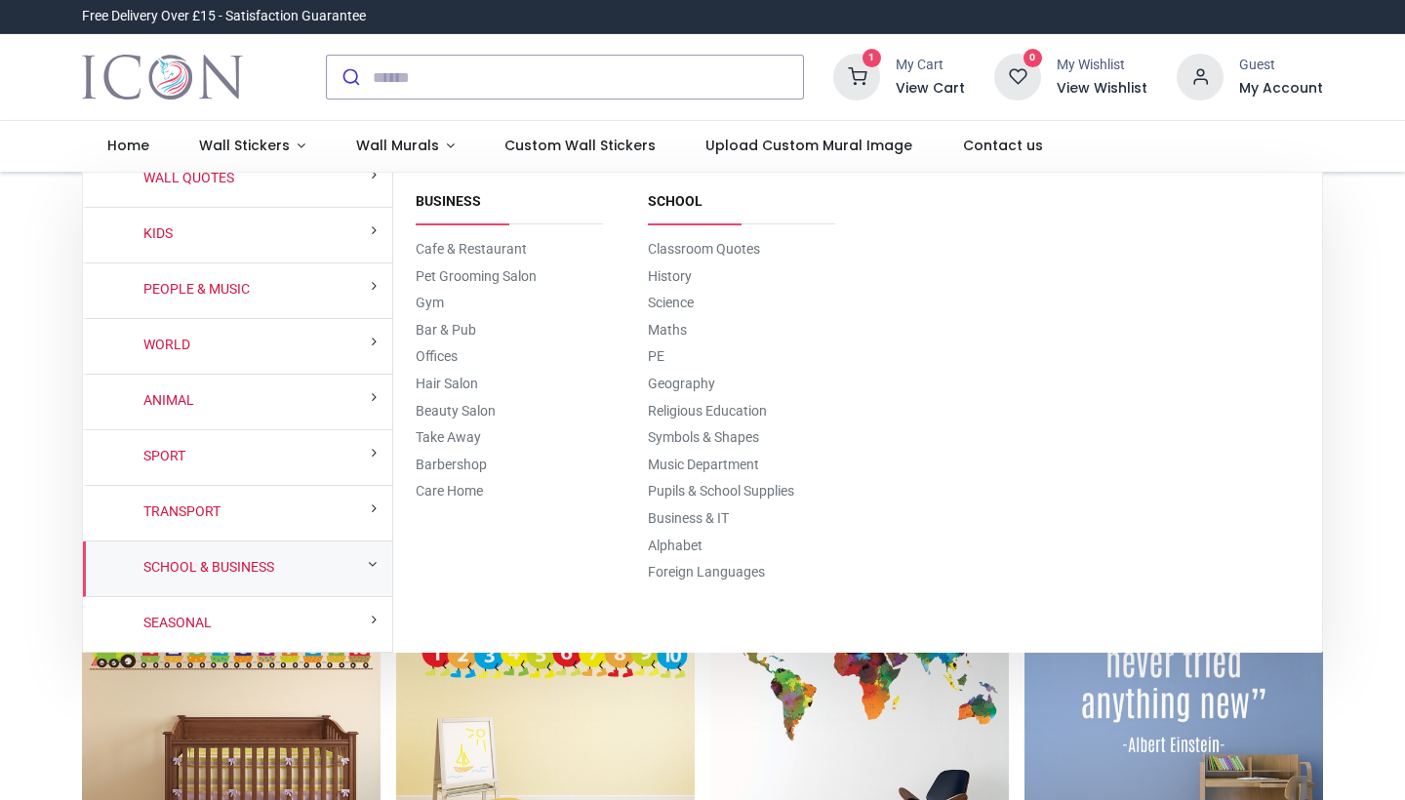
scroll to position [76, 0]
click at [430, 300] on link "Gym" at bounding box center [430, 303] width 28 height 16
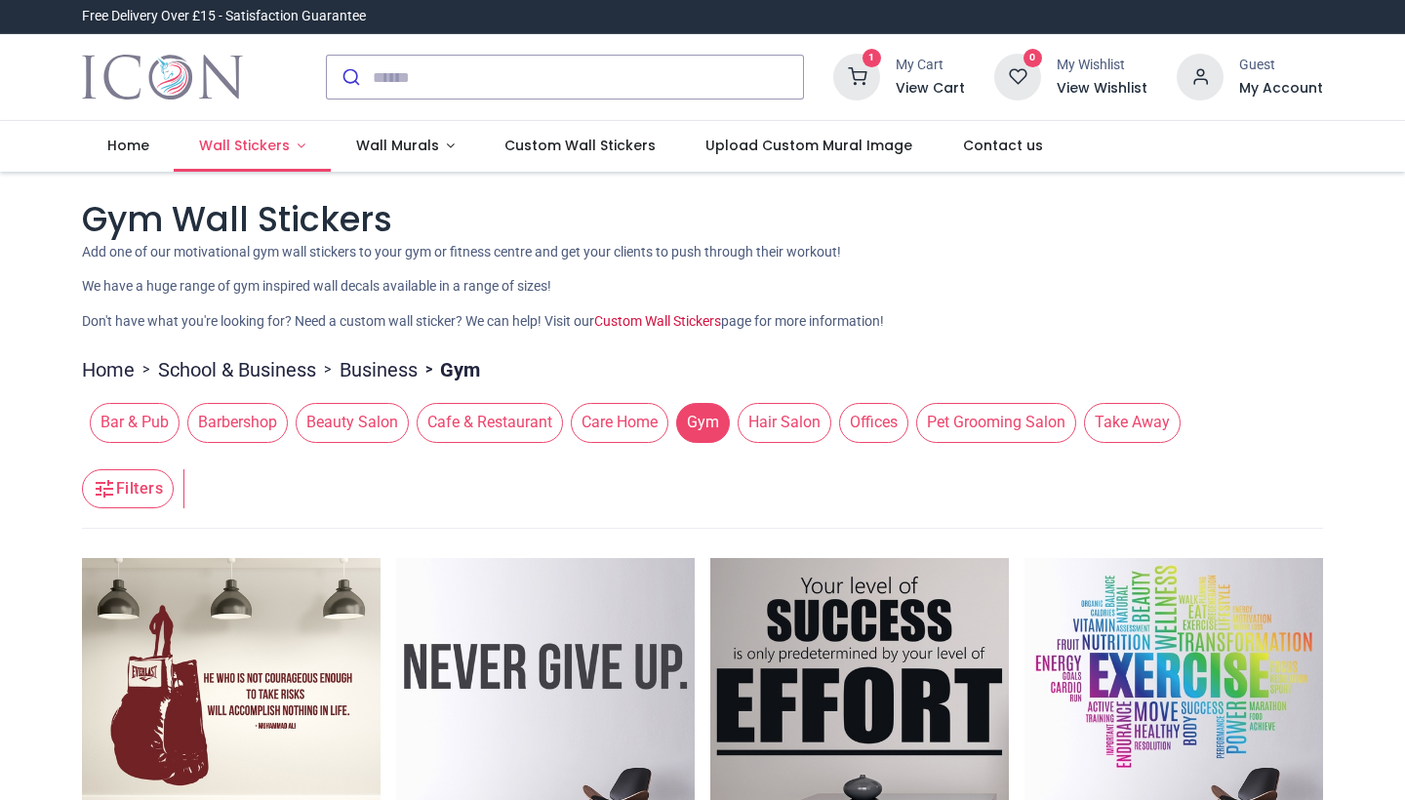
click at [292, 145] on link "Wall Stickers" at bounding box center [252, 146] width 157 height 51
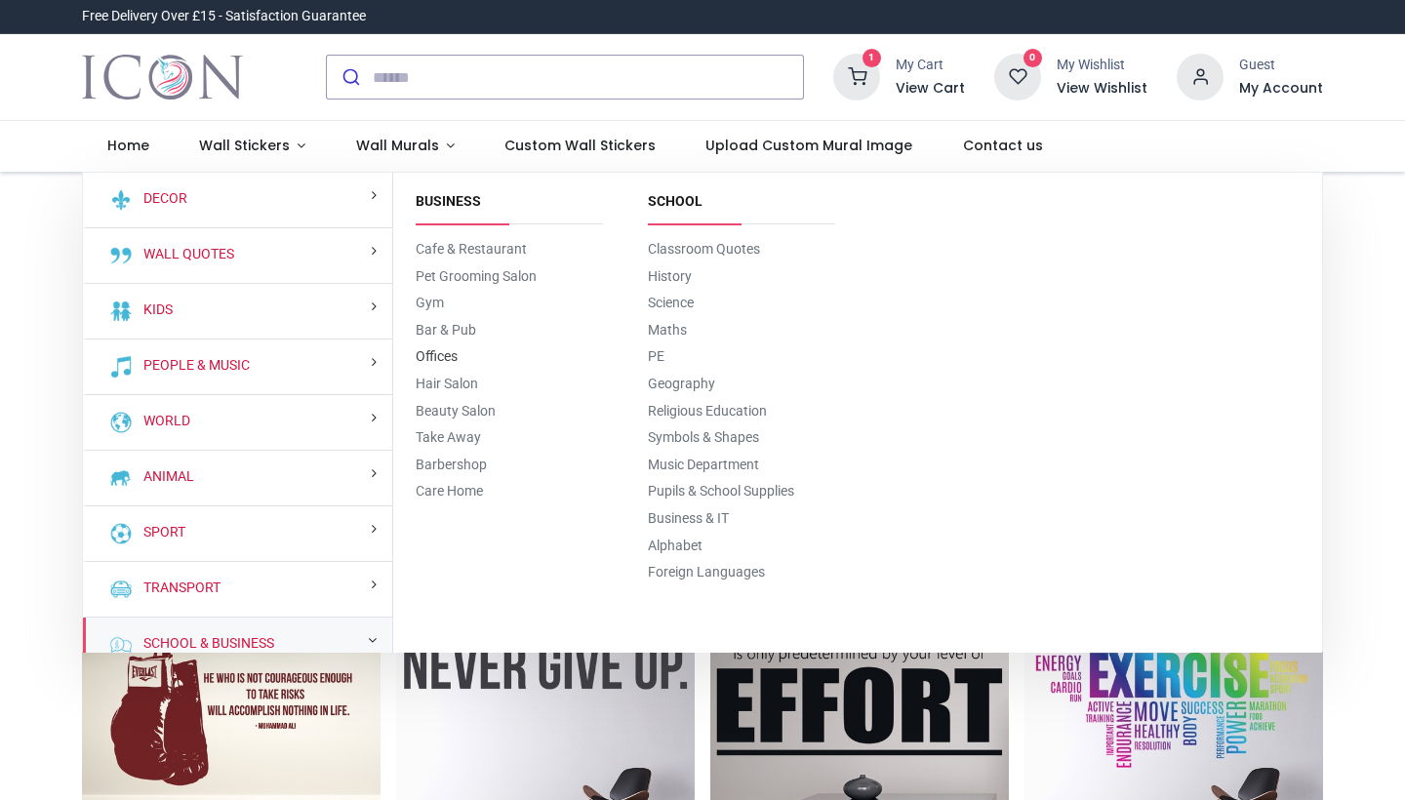
click at [436, 351] on link "Offices" at bounding box center [437, 356] width 42 height 16
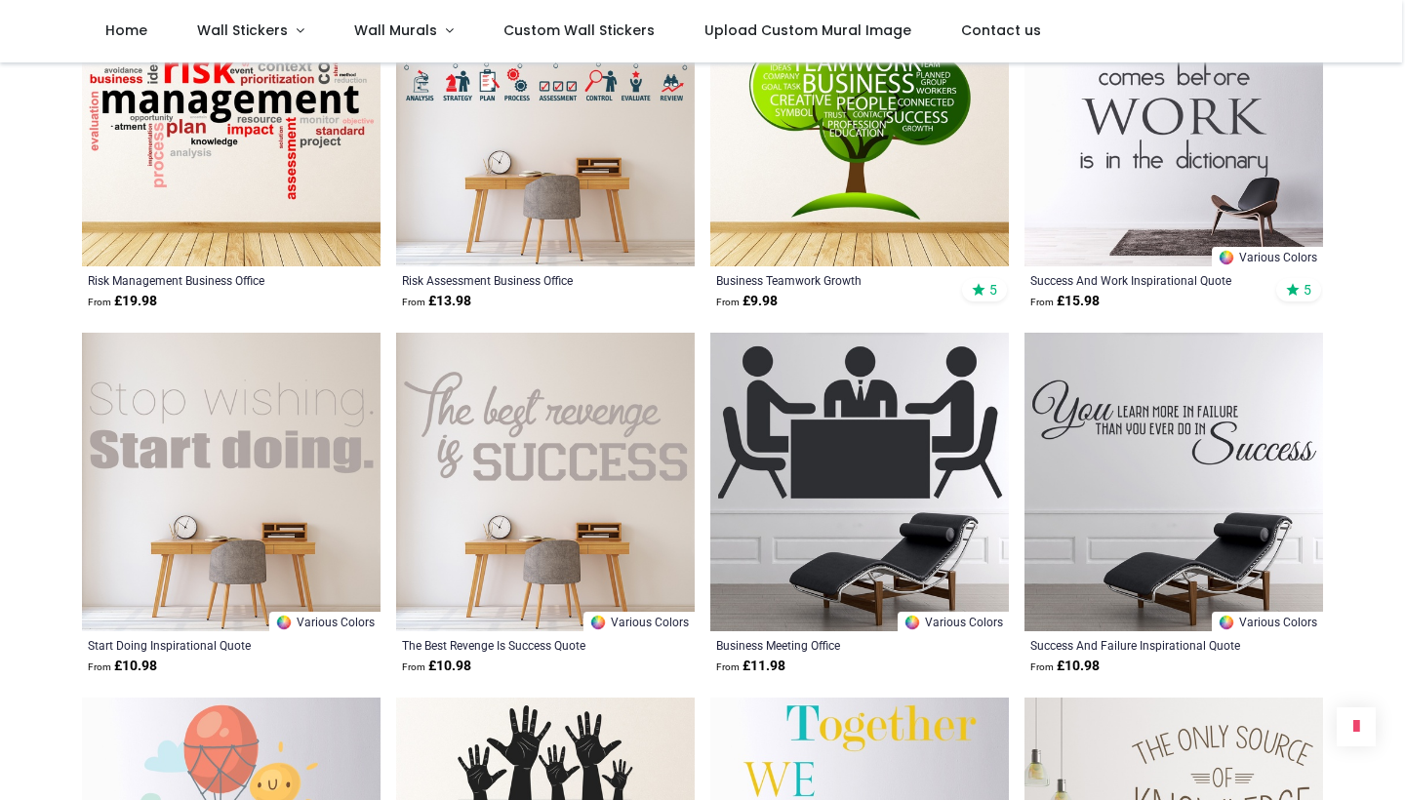
scroll to position [1943, 0]
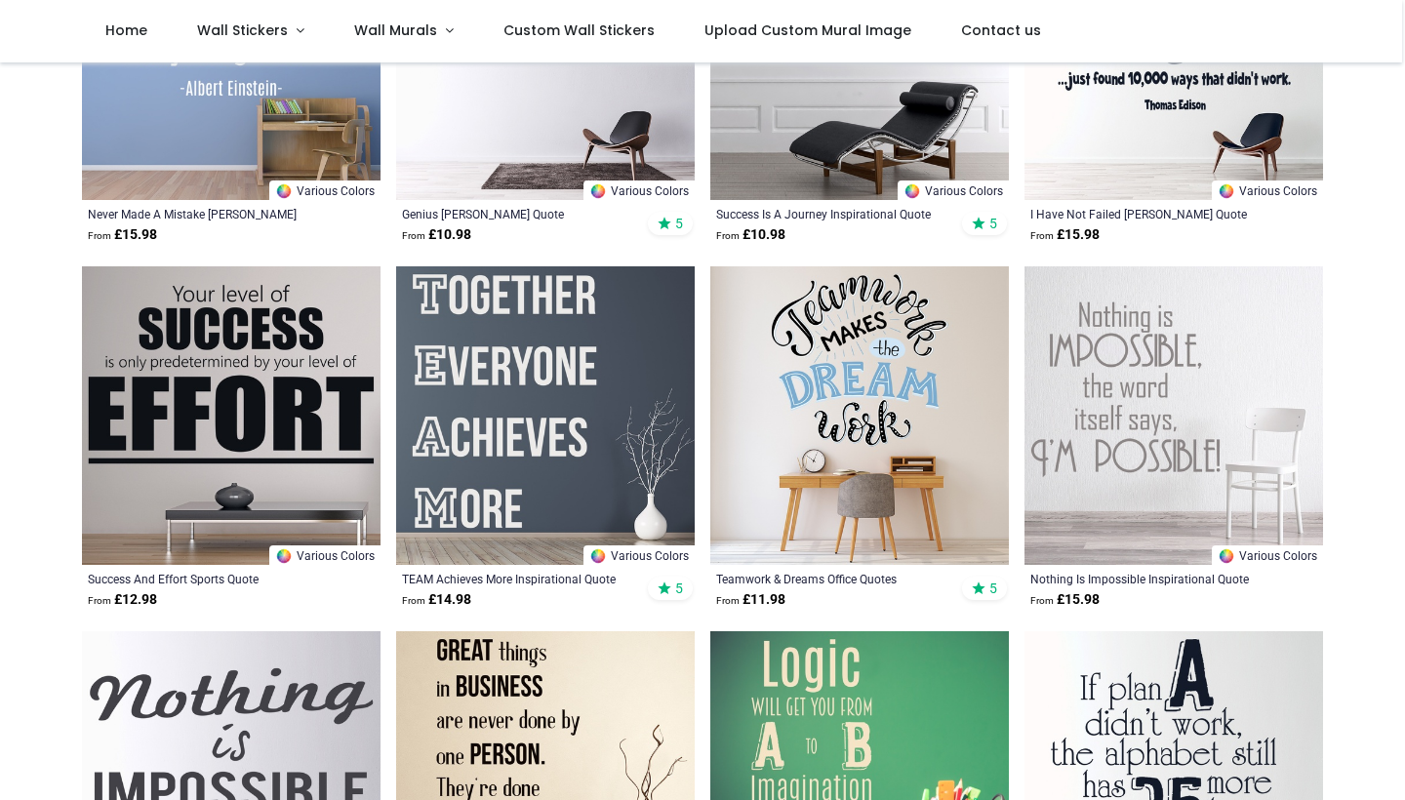
scroll to position [546, 0]
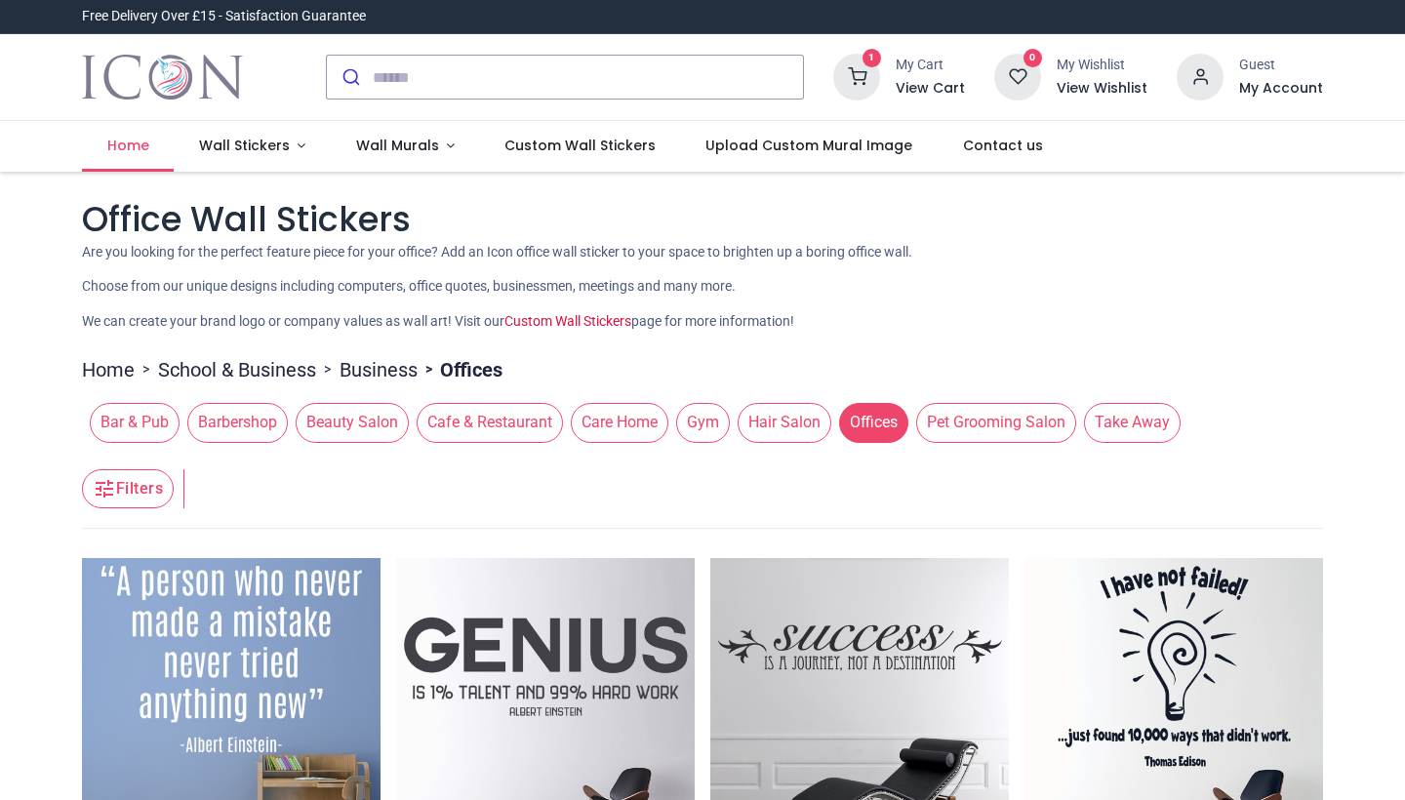
click at [132, 143] on span "Home" at bounding box center [128, 146] width 42 height 20
